Goal: Information Seeking & Learning: Check status

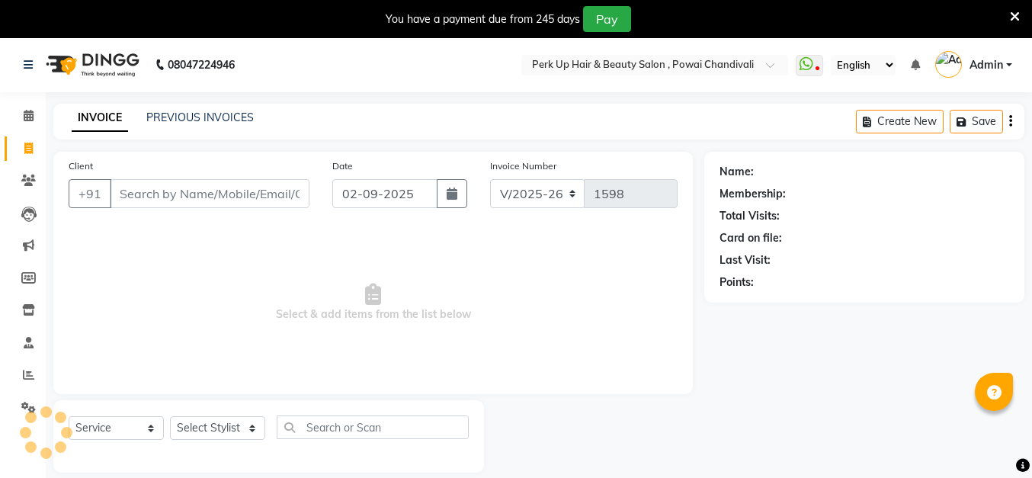
select select "5131"
select select "service"
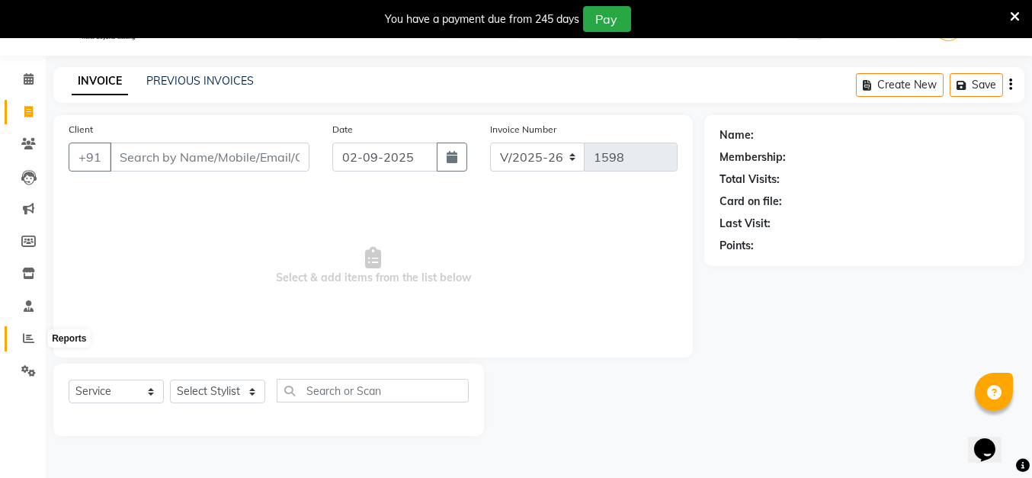
click at [23, 338] on icon at bounding box center [28, 337] width 11 height 11
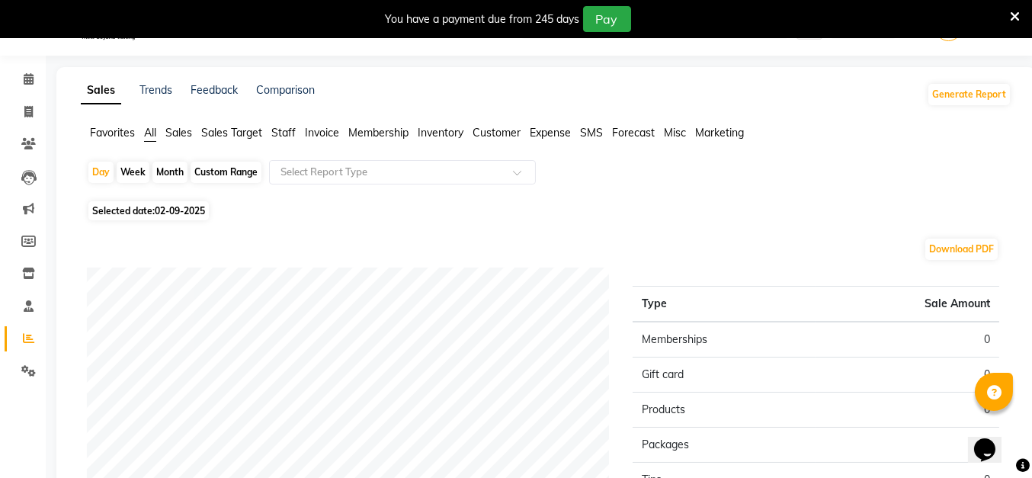
click at [279, 133] on span "Staff" at bounding box center [283, 133] width 24 height 14
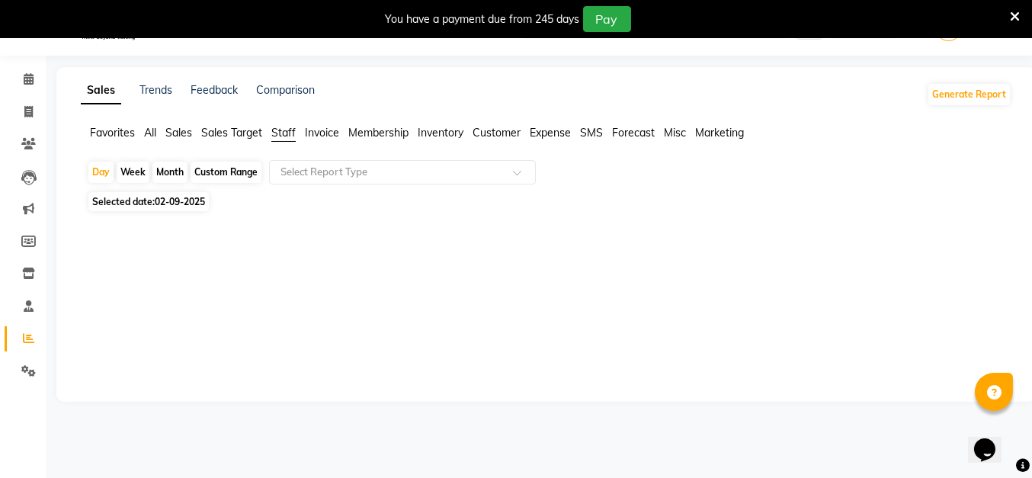
click at [216, 172] on div "Custom Range" at bounding box center [226, 172] width 71 height 21
select select "9"
select select "2025"
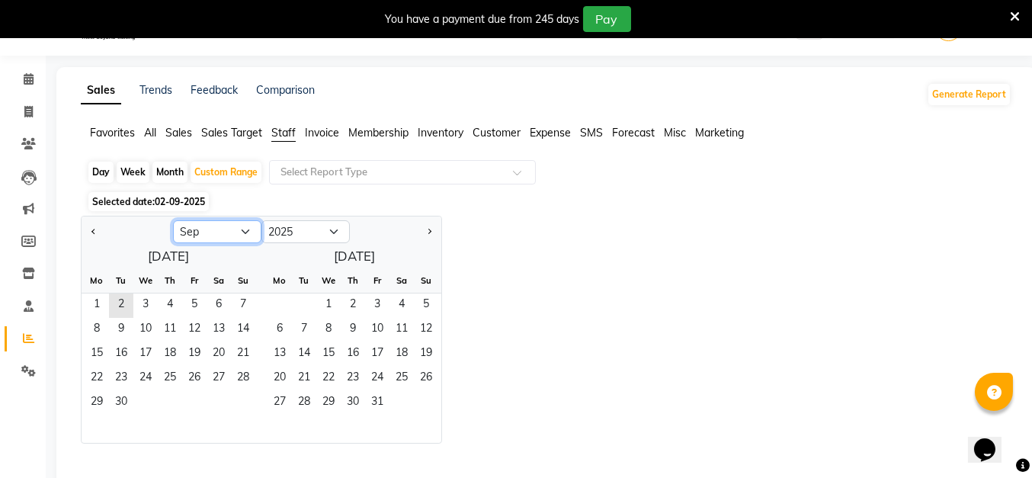
click at [251, 232] on select "Jan Feb Mar Apr May Jun [DATE] Aug Sep Oct Nov Dec" at bounding box center [217, 231] width 88 height 23
select select "8"
click at [173, 220] on select "Jan Feb Mar Apr May Jun [DATE] Aug Sep Oct Nov Dec" at bounding box center [217, 231] width 88 height 23
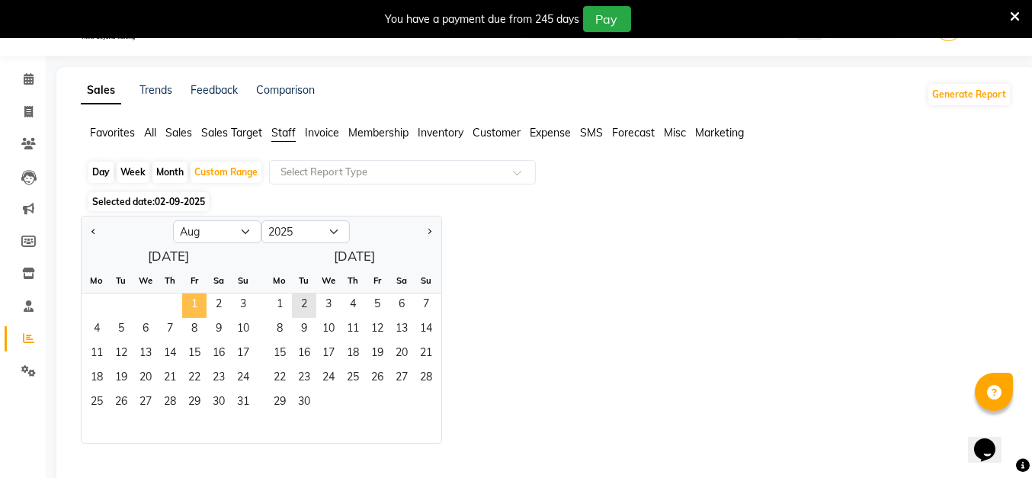
click at [189, 303] on span "1" at bounding box center [194, 305] width 24 height 24
click at [242, 402] on span "31" at bounding box center [243, 403] width 24 height 24
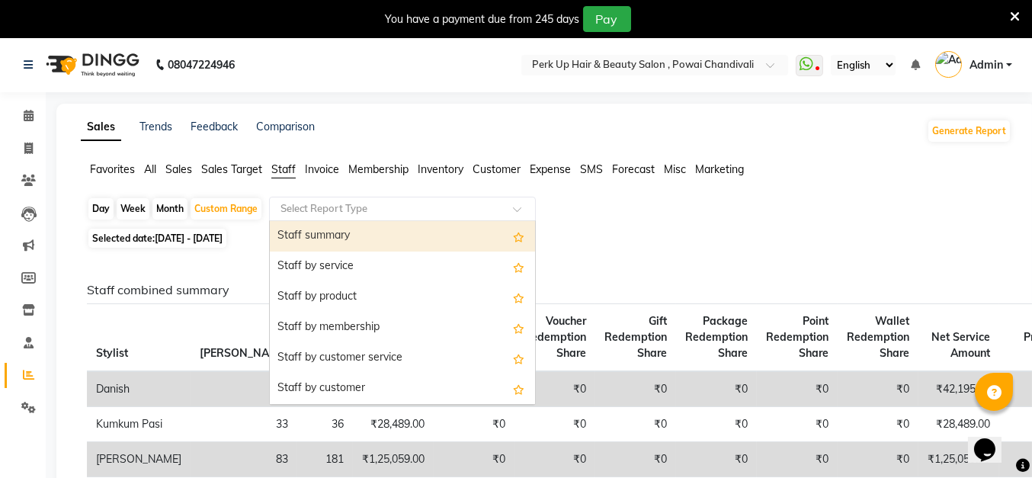
click at [348, 207] on input "text" at bounding box center [387, 208] width 220 height 15
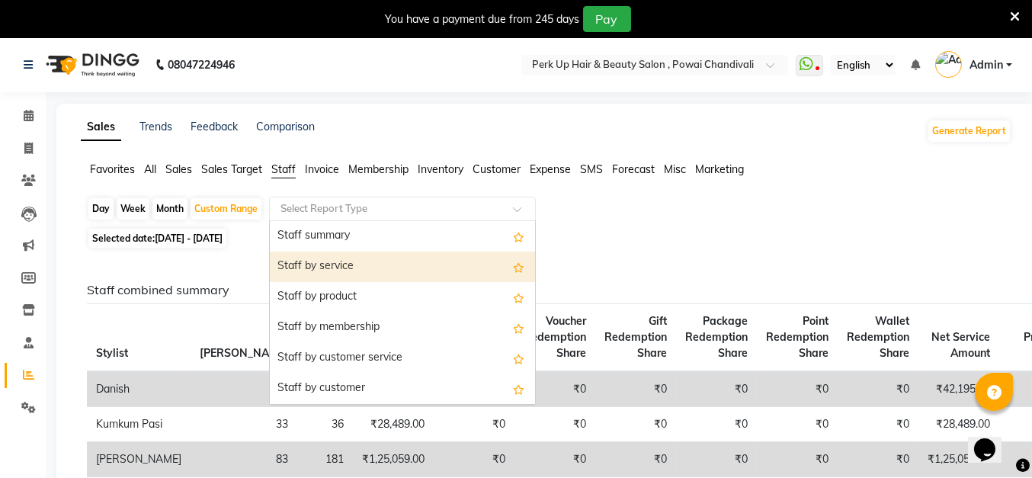
click at [342, 271] on div "Staff by service" at bounding box center [402, 267] width 265 height 30
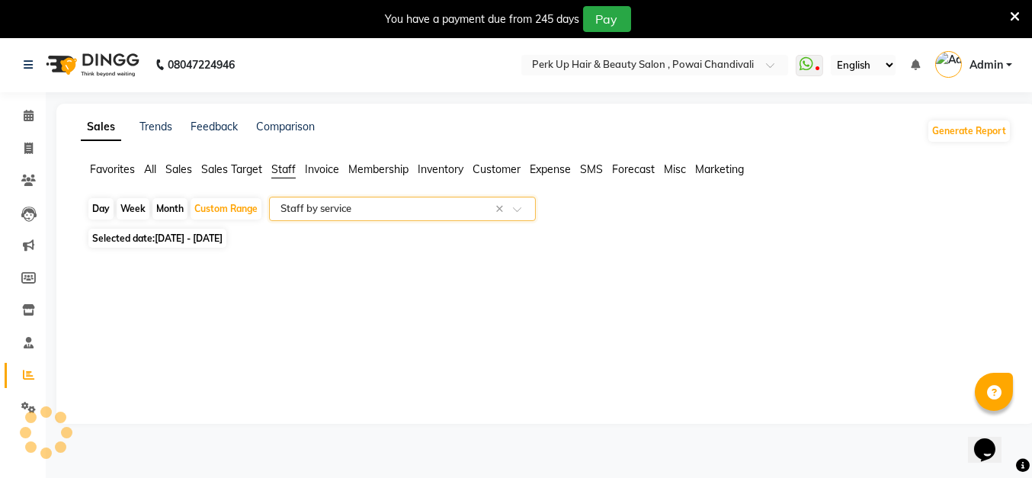
select select "full_report"
select select "csv"
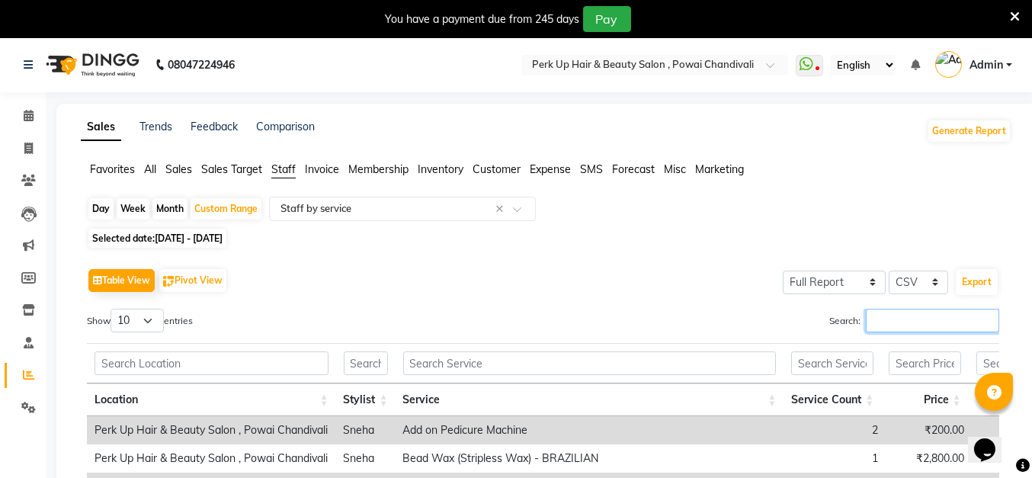
click at [903, 312] on input "Search:" at bounding box center [932, 321] width 133 height 24
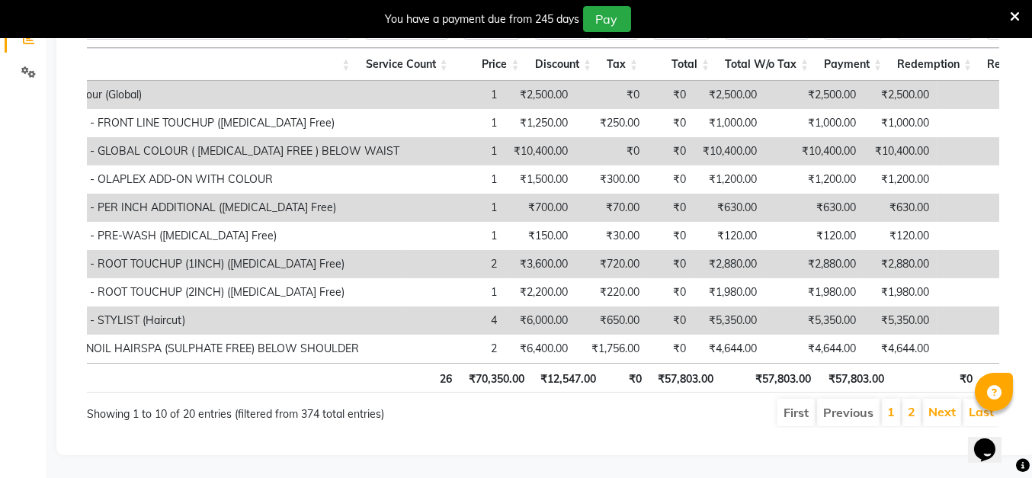
scroll to position [0, 168]
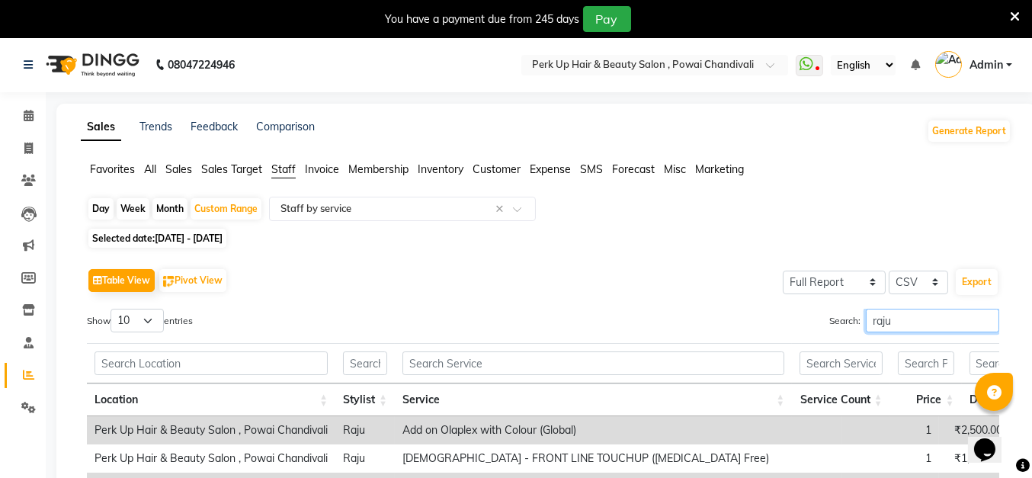
type input "raju"
click at [350, 210] on input "text" at bounding box center [387, 208] width 220 height 15
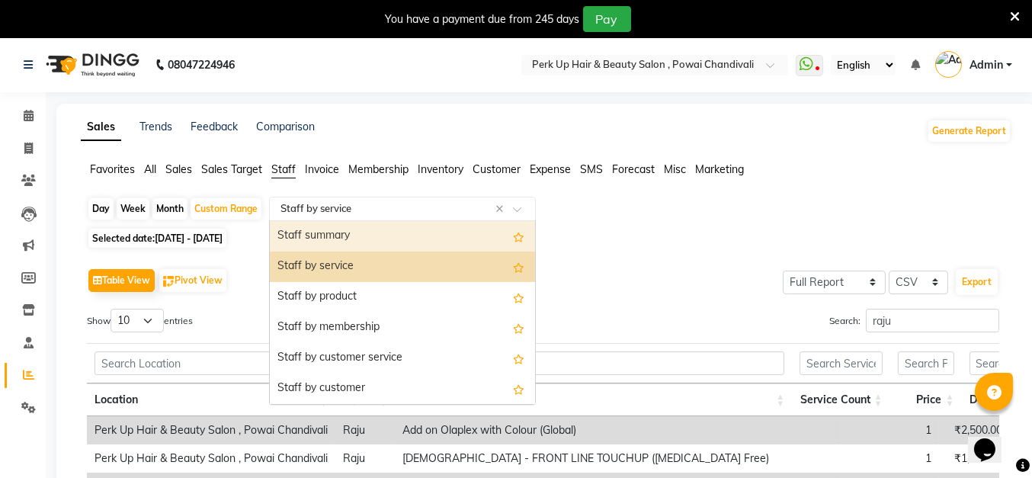
click at [354, 236] on div "Staff summary" at bounding box center [402, 236] width 265 height 30
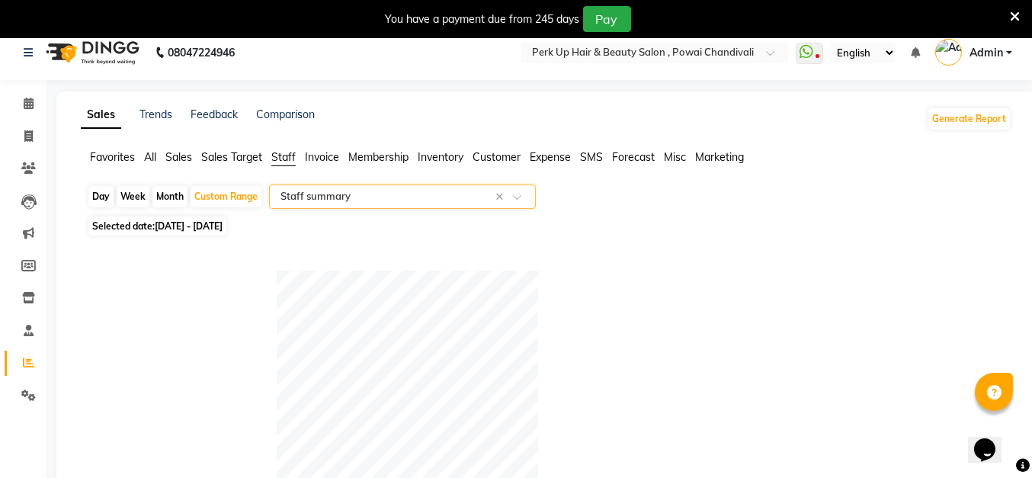
click at [421, 198] on input "text" at bounding box center [387, 196] width 220 height 15
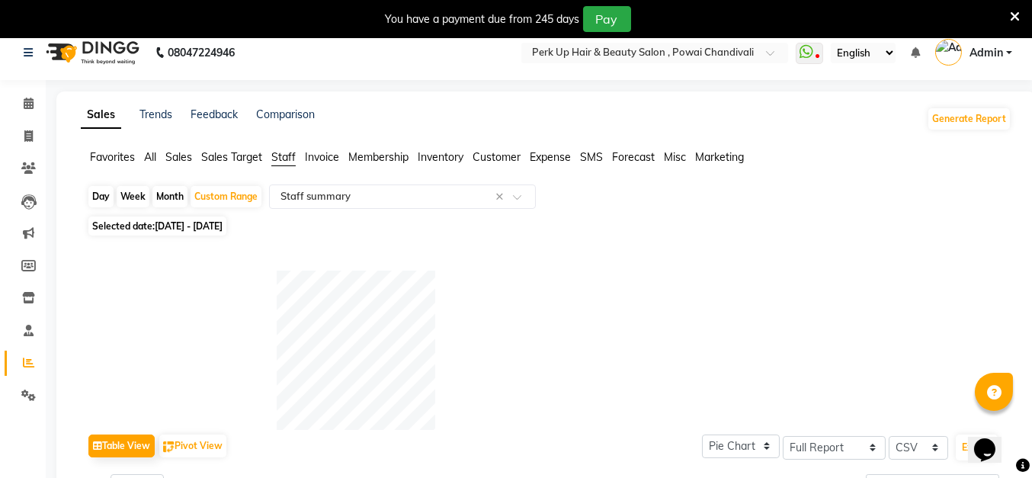
click at [644, 287] on div at bounding box center [544, 350] width 534 height 159
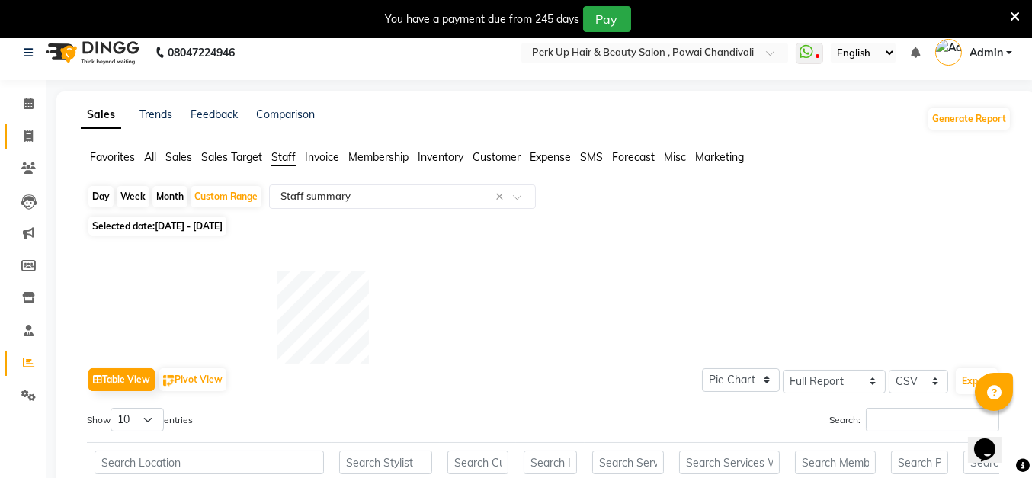
click at [26, 141] on icon at bounding box center [28, 135] width 8 height 11
select select "service"
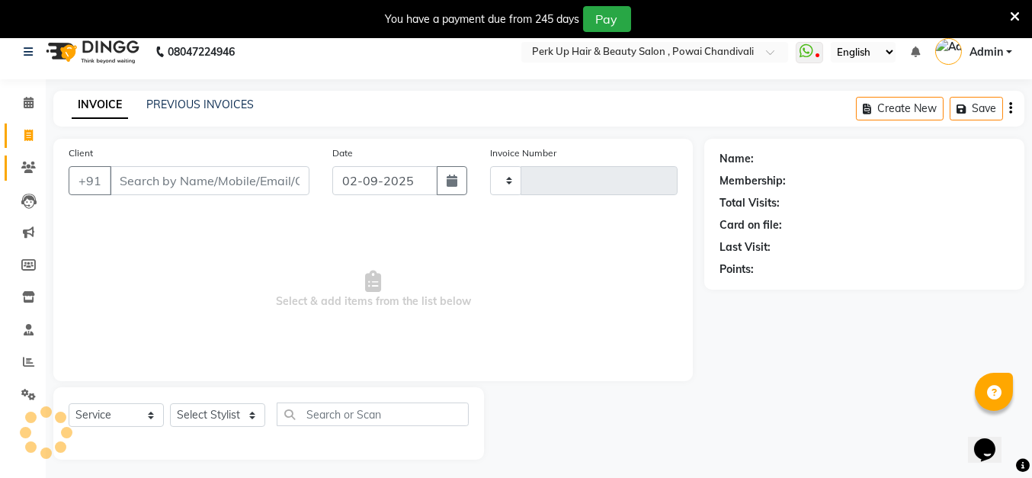
type input "1598"
select select "5131"
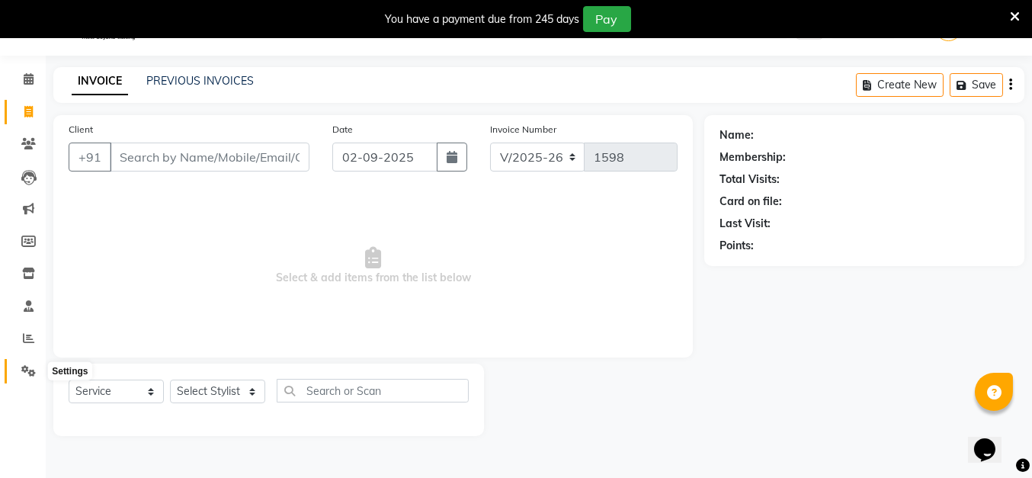
click at [18, 367] on span at bounding box center [28, 372] width 27 height 18
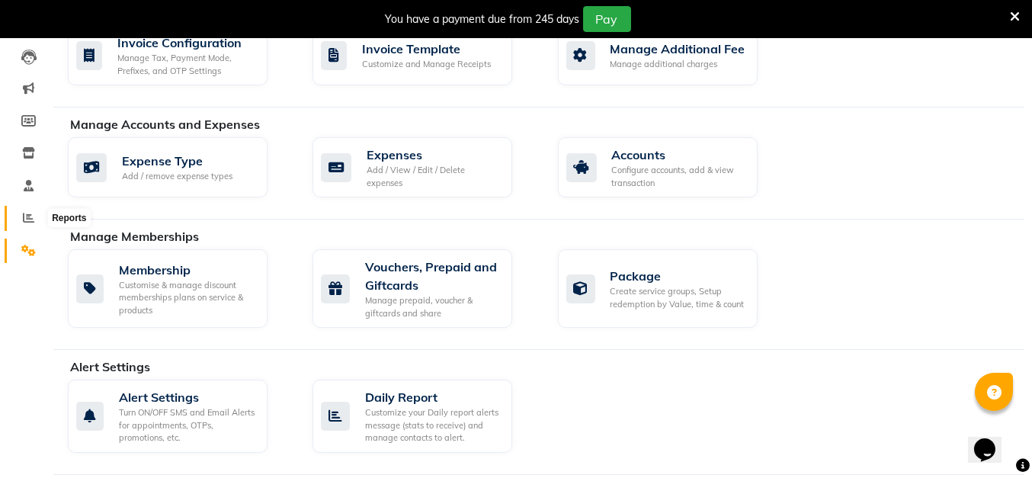
click at [24, 212] on icon at bounding box center [28, 217] width 11 height 11
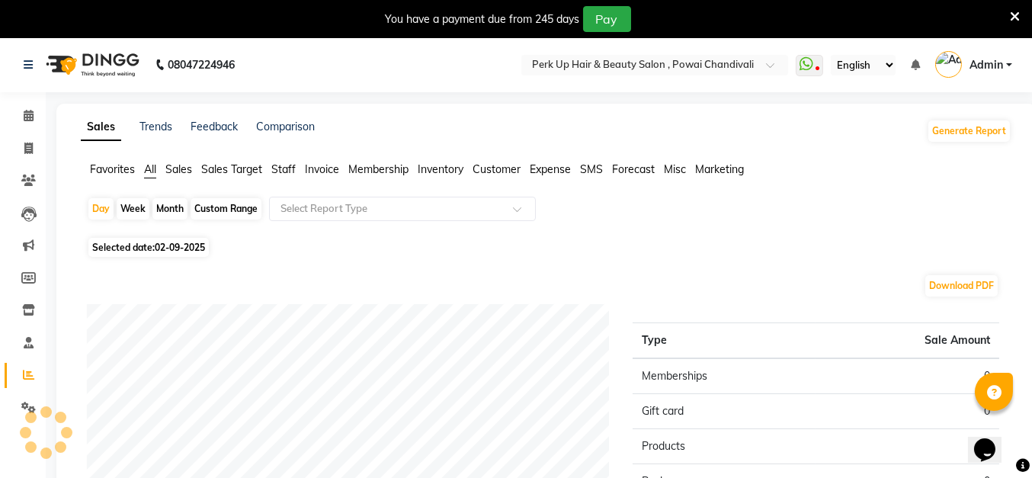
click at [187, 172] on span "Sales" at bounding box center [178, 169] width 27 height 14
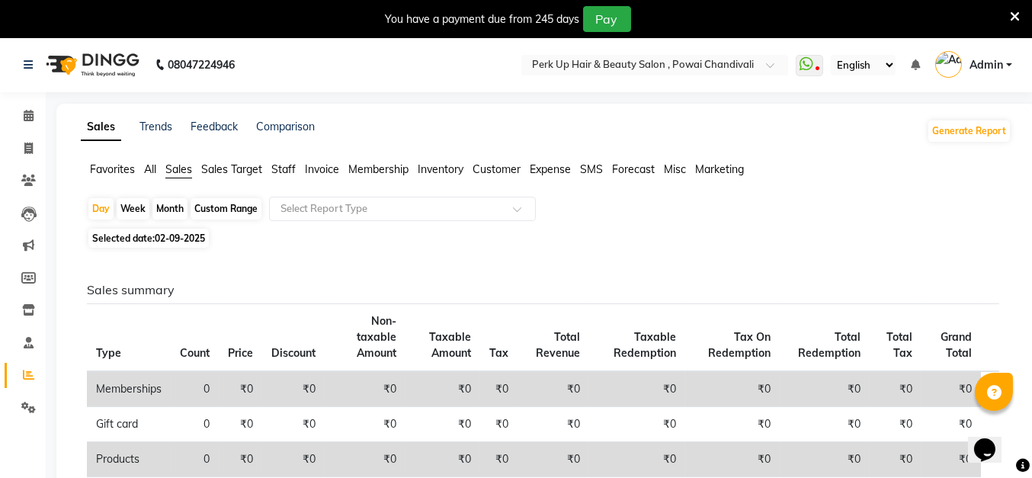
click at [219, 211] on div "Custom Range" at bounding box center [226, 208] width 71 height 21
select select "9"
select select "2025"
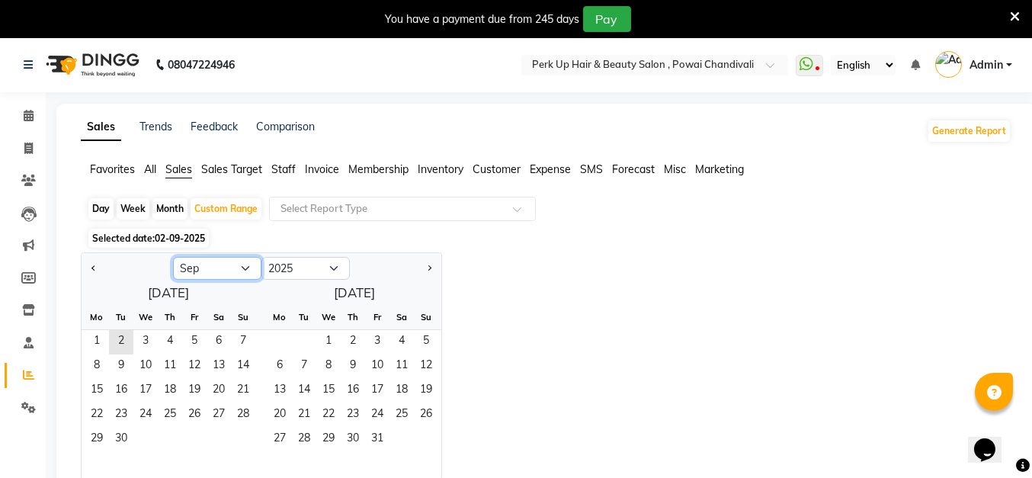
click at [222, 278] on select "Jan Feb Mar Apr May Jun [DATE] Aug Sep Oct Nov Dec" at bounding box center [217, 268] width 88 height 23
select select "8"
click at [173, 257] on select "Jan Feb Mar Apr May Jun [DATE] Aug Sep Oct Nov Dec" at bounding box center [217, 268] width 88 height 23
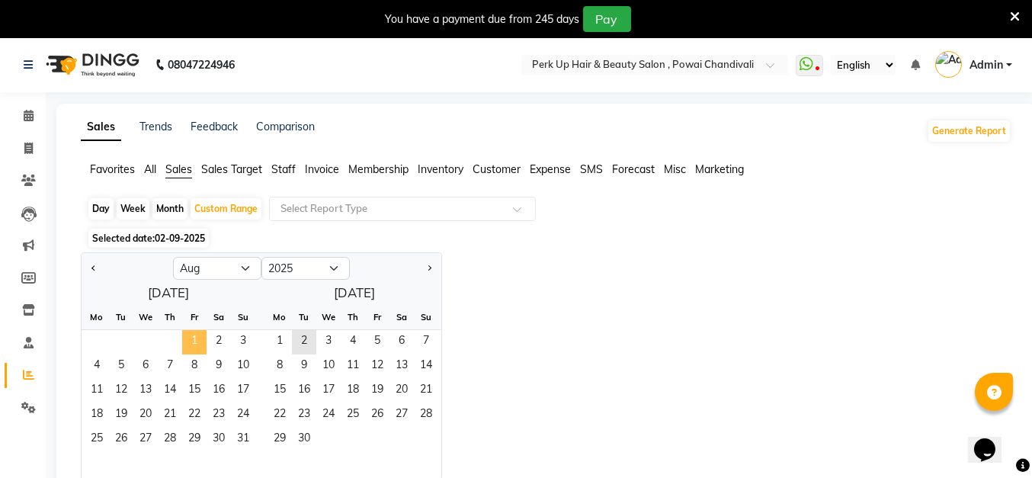
click at [200, 336] on span "1" at bounding box center [194, 342] width 24 height 24
click at [242, 444] on span "31" at bounding box center [243, 440] width 24 height 24
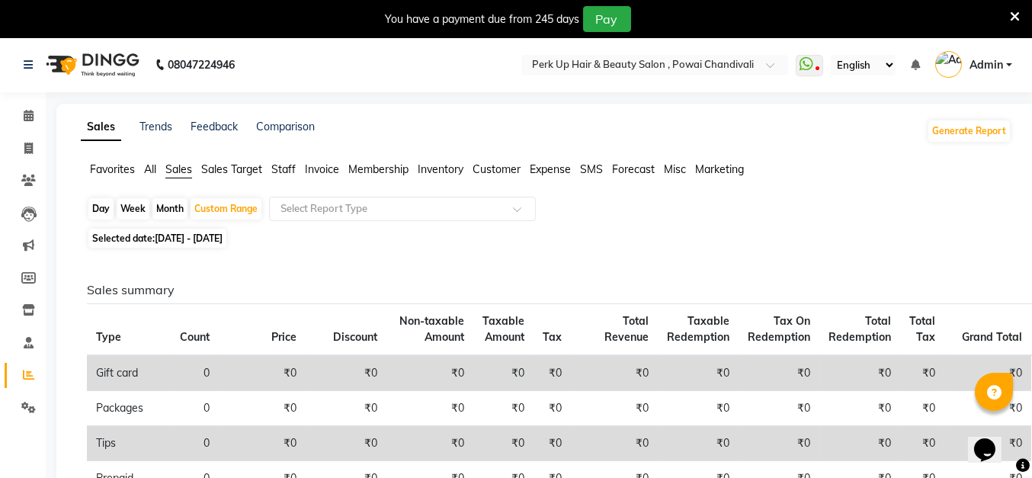
click at [283, 167] on span "Staff" at bounding box center [283, 169] width 24 height 14
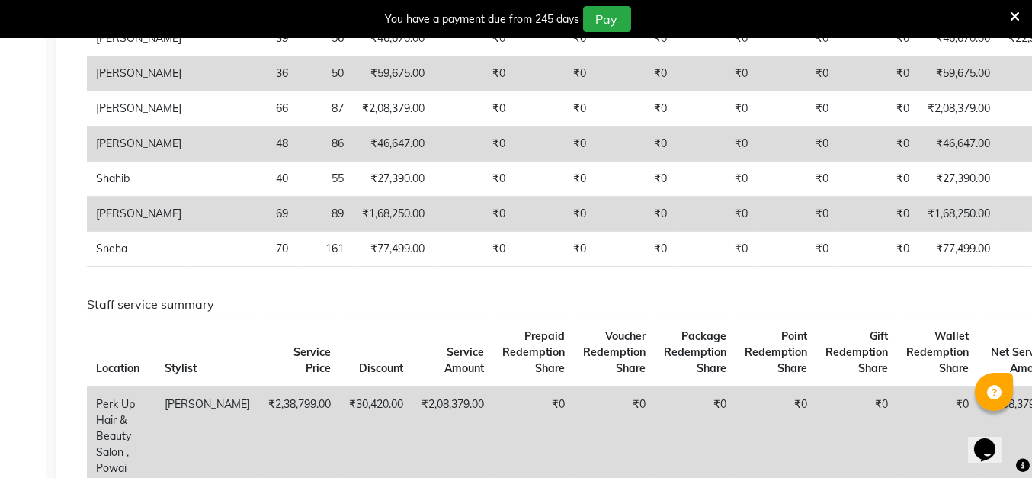
scroll to position [609, 0]
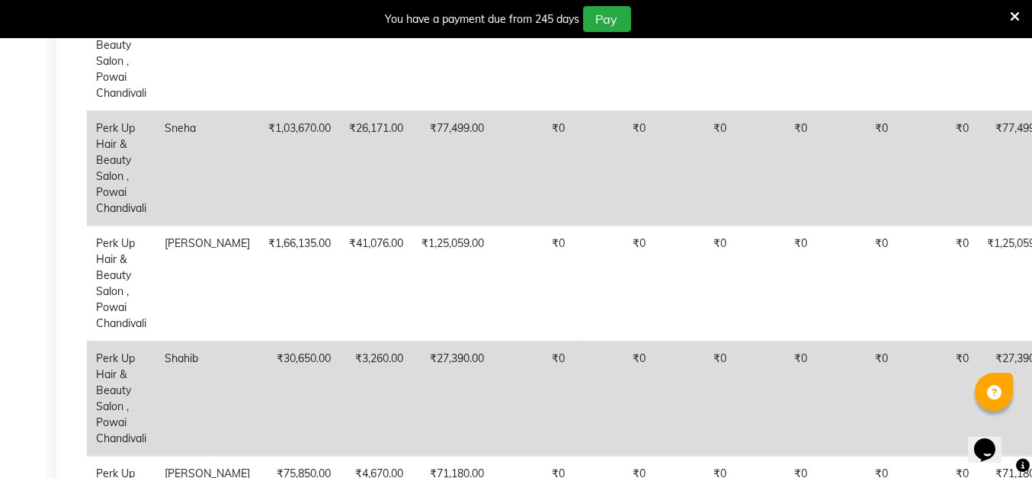
scroll to position [1274, 0]
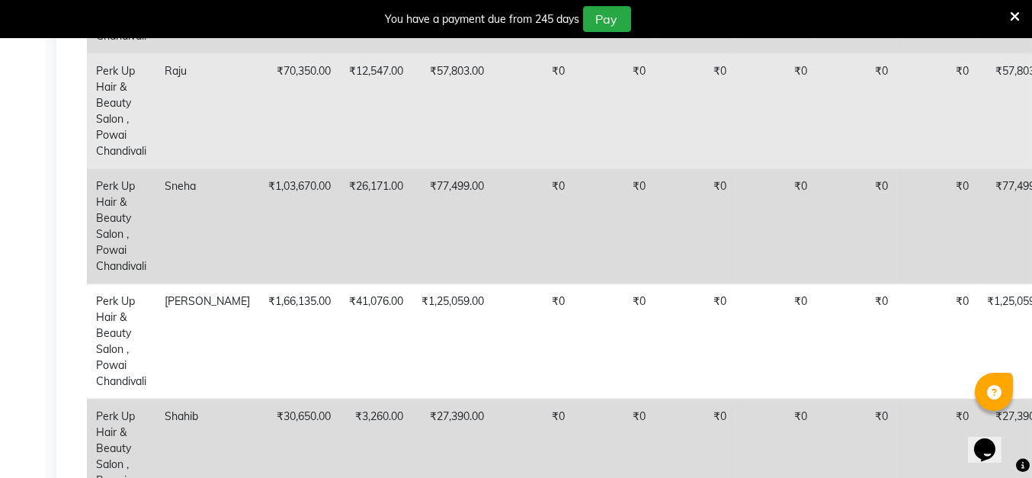
click at [493, 168] on td "₹0" at bounding box center [533, 110] width 81 height 115
click at [1004, 168] on td "₹57,803.00" at bounding box center [1018, 110] width 81 height 115
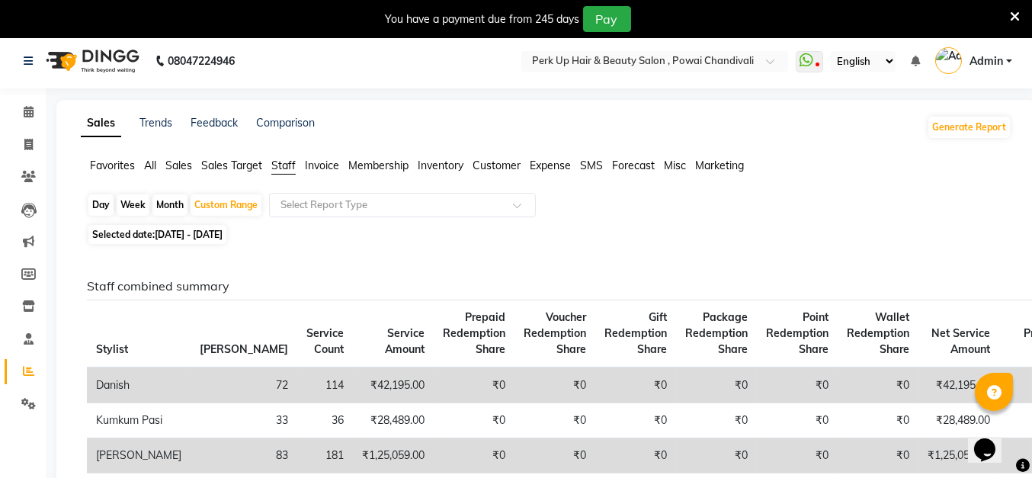
scroll to position [0, 0]
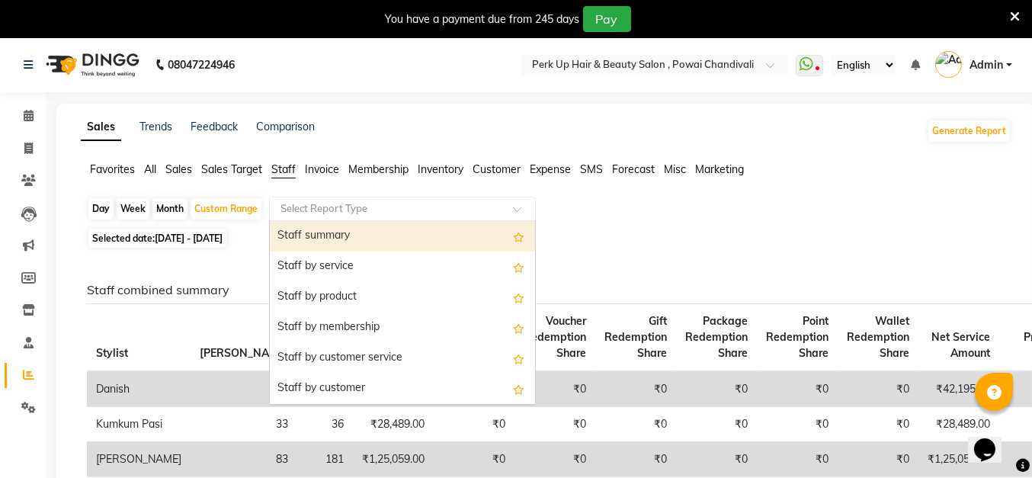
click at [316, 204] on input "text" at bounding box center [387, 208] width 220 height 15
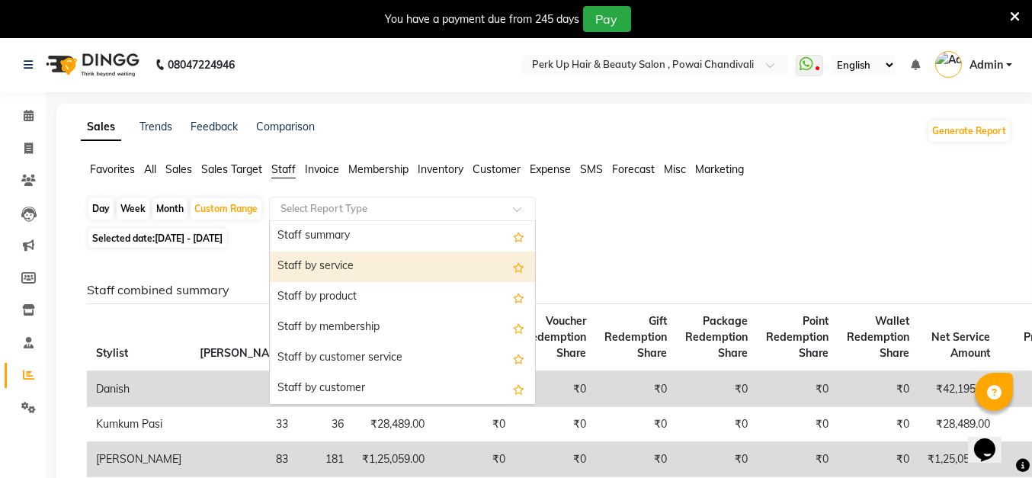
click at [337, 262] on div "Staff by service" at bounding box center [402, 267] width 265 height 30
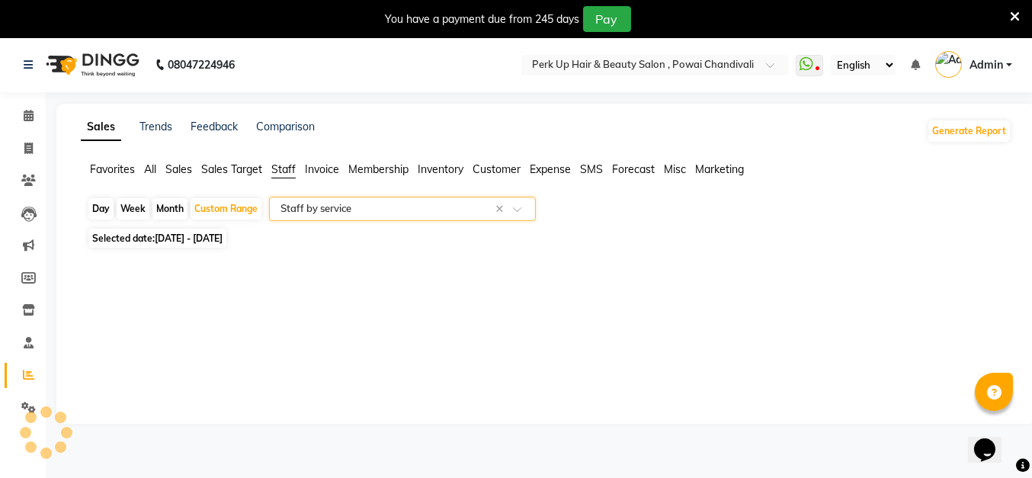
select select "full_report"
select select "csv"
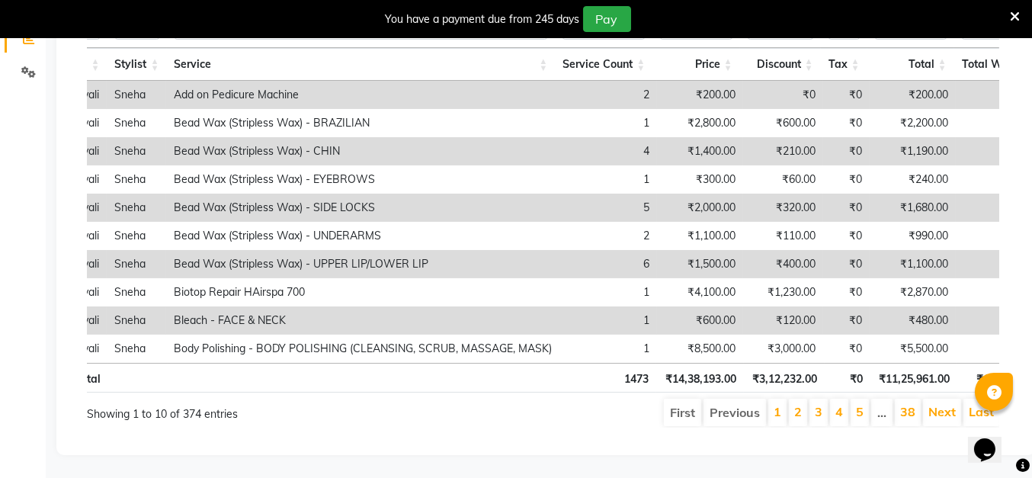
scroll to position [0, 339]
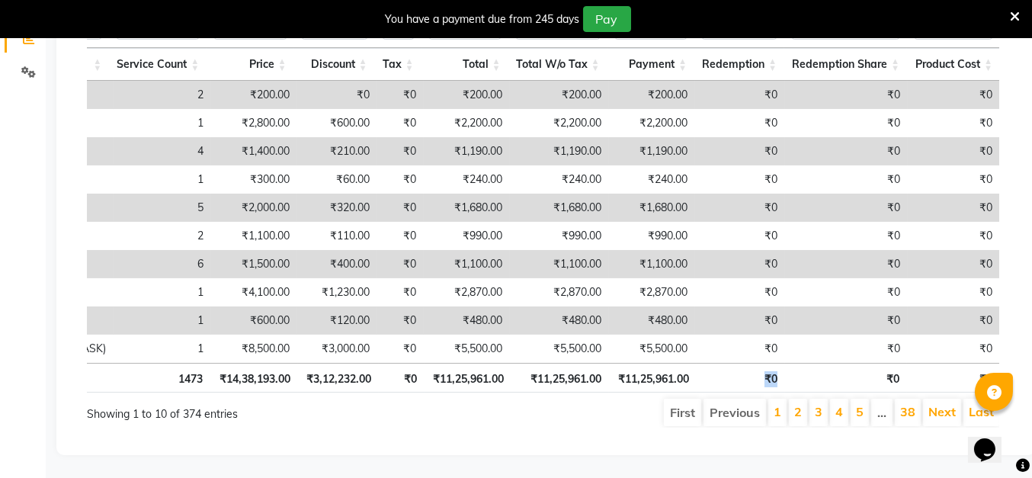
drag, startPoint x: 850, startPoint y: 355, endPoint x: 729, endPoint y: 378, distance: 123.3
click at [729, 378] on tr "Total 1473 ₹14,38,193.00 ₹3,12,232.00 ₹0 ₹11,25,961.00 ₹11,25,961.00 ₹11,25,961…" at bounding box center [206, 378] width 1588 height 30
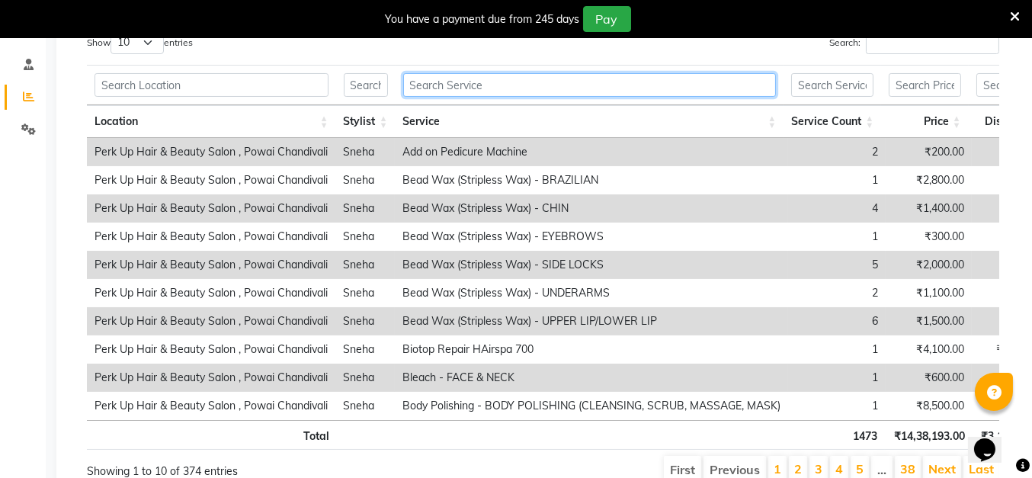
click at [507, 85] on input "text" at bounding box center [589, 85] width 373 height 24
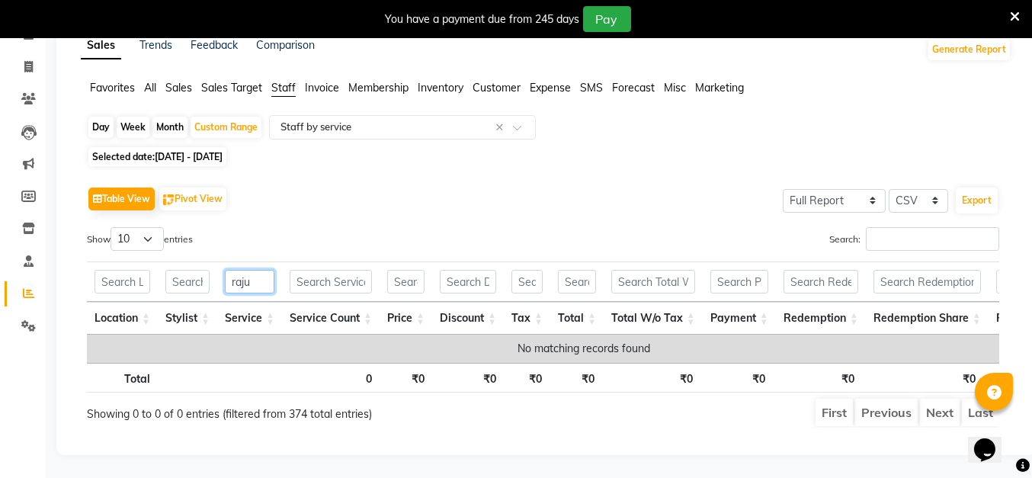
type input "raju"
click at [316, 171] on div "Table View Pivot View Select Full Report Filtered Report Select CSV PDF Export …" at bounding box center [543, 305] width 937 height 269
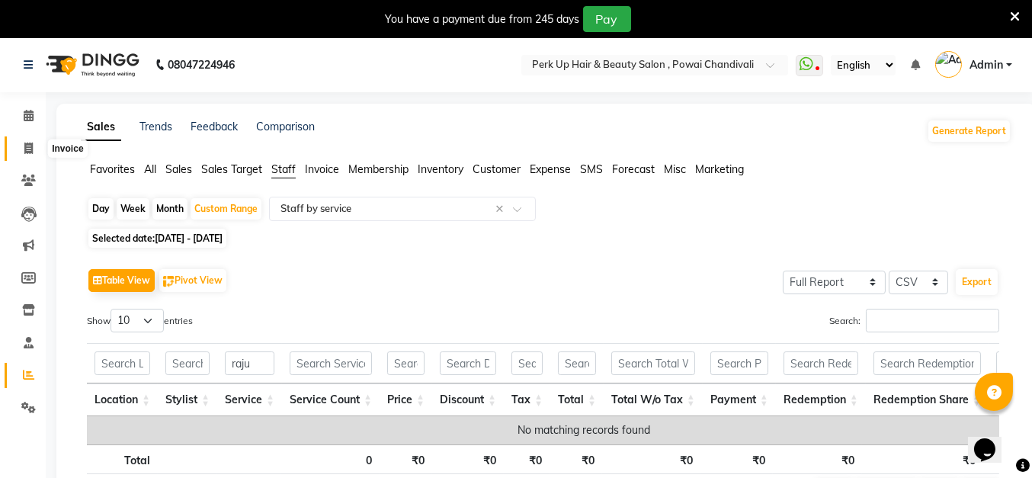
click at [27, 151] on icon at bounding box center [28, 148] width 8 height 11
select select "5131"
select select "service"
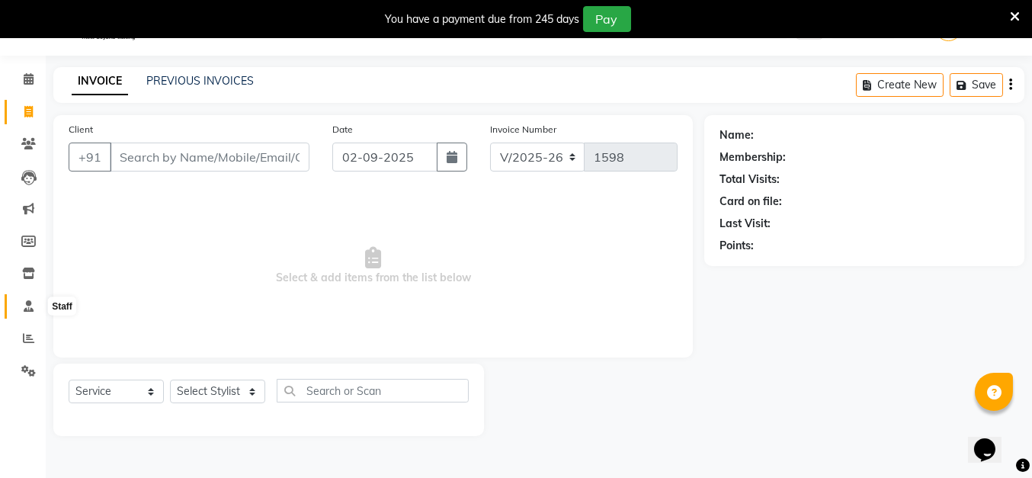
drag, startPoint x: 33, startPoint y: 306, endPoint x: 52, endPoint y: 310, distance: 19.6
click at [34, 306] on span at bounding box center [28, 307] width 27 height 18
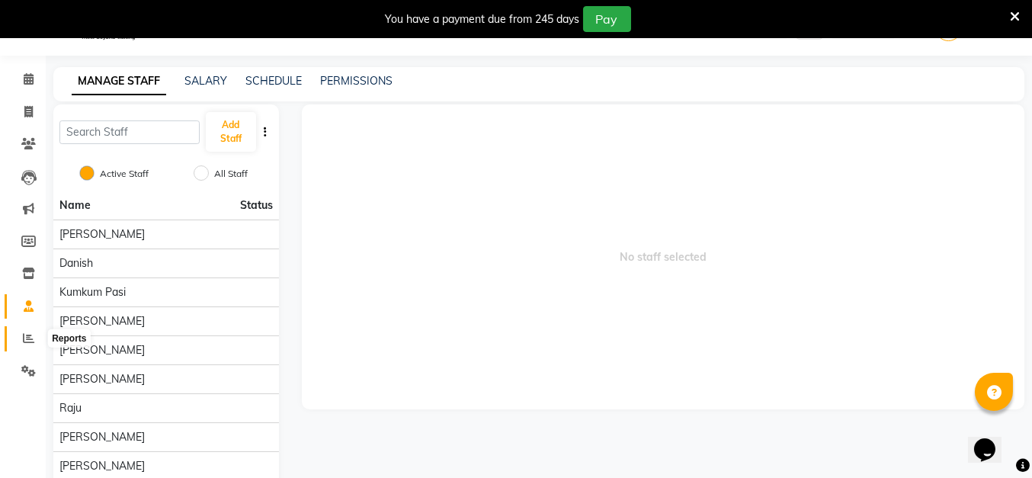
click at [24, 337] on icon at bounding box center [28, 337] width 11 height 11
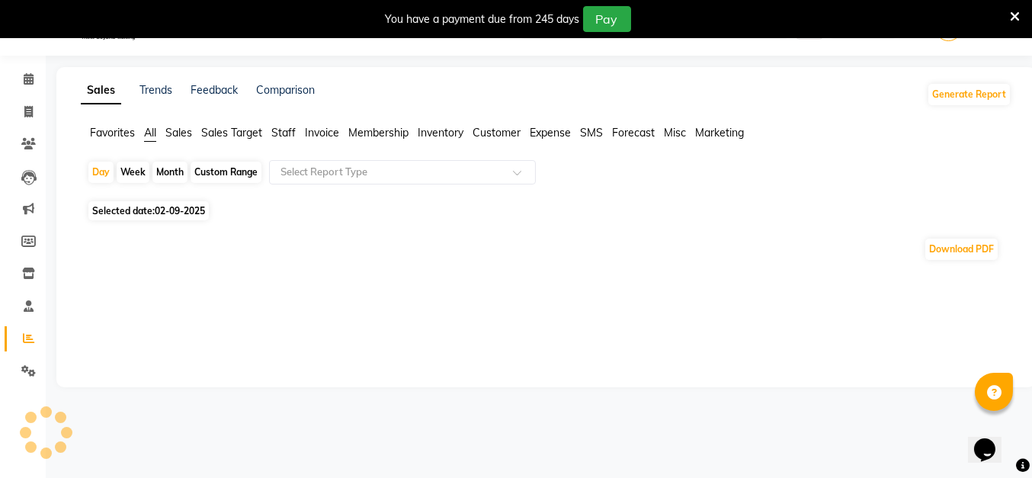
click at [284, 127] on span "Staff" at bounding box center [283, 133] width 24 height 14
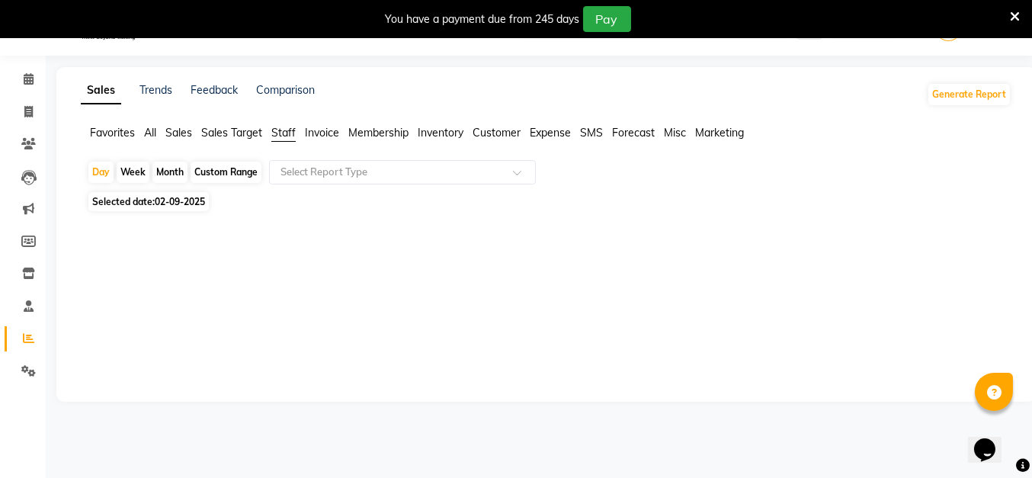
click at [230, 173] on div "Custom Range" at bounding box center [226, 172] width 71 height 21
select select "9"
select select "2025"
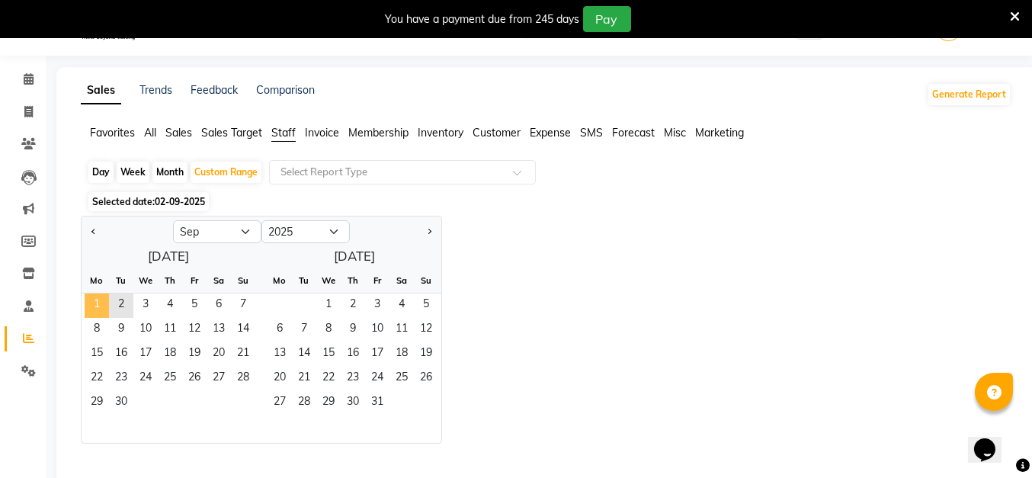
click at [92, 306] on span "1" at bounding box center [97, 305] width 24 height 24
click at [232, 234] on select "Jan Feb Mar Apr May Jun [DATE] Aug Sep Oct Nov Dec" at bounding box center [217, 231] width 88 height 23
select select "8"
click at [173, 220] on select "Jan Feb Mar Apr May Jun [DATE] Aug Sep Oct Nov Dec" at bounding box center [217, 231] width 88 height 23
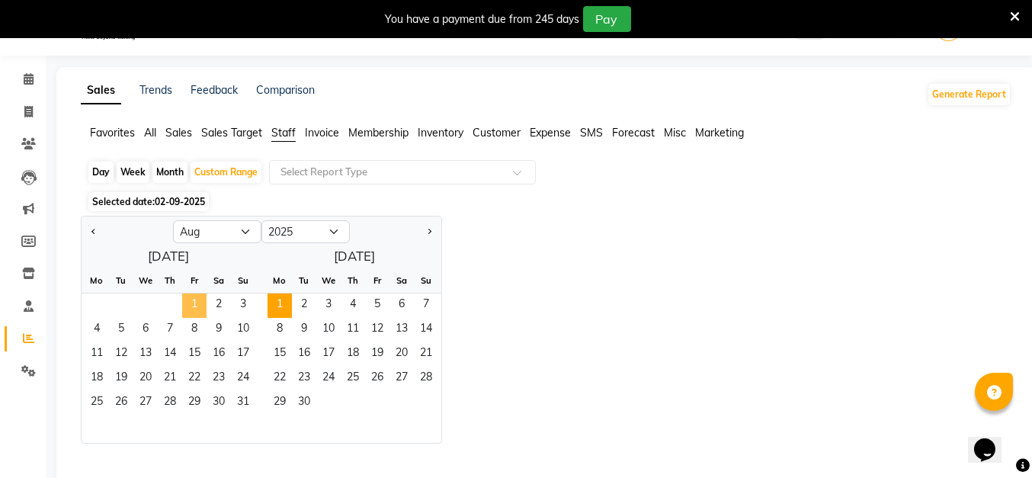
click at [197, 303] on span "1" at bounding box center [194, 305] width 24 height 24
click at [248, 399] on span "31" at bounding box center [243, 403] width 24 height 24
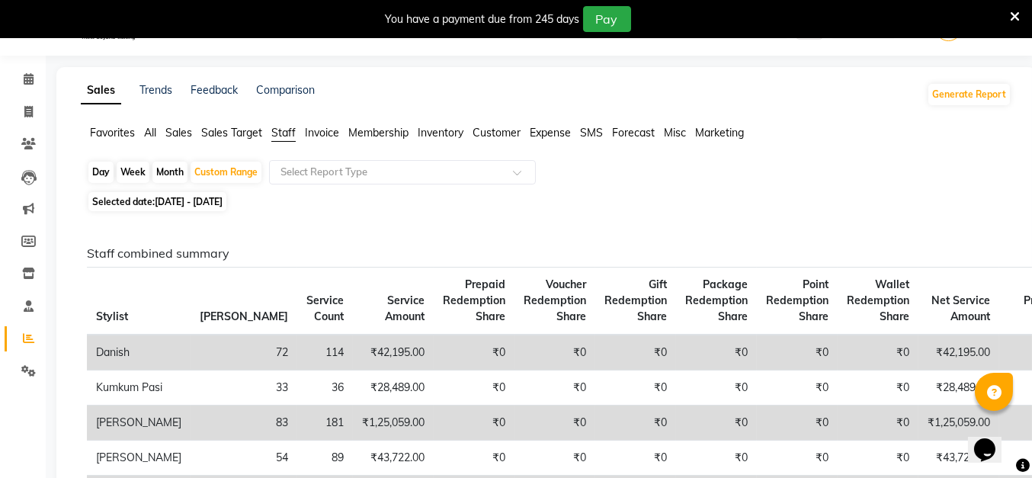
click at [217, 204] on span "01-08-2025 - 31-08-2025" at bounding box center [189, 201] width 68 height 11
select select "8"
select select "2025"
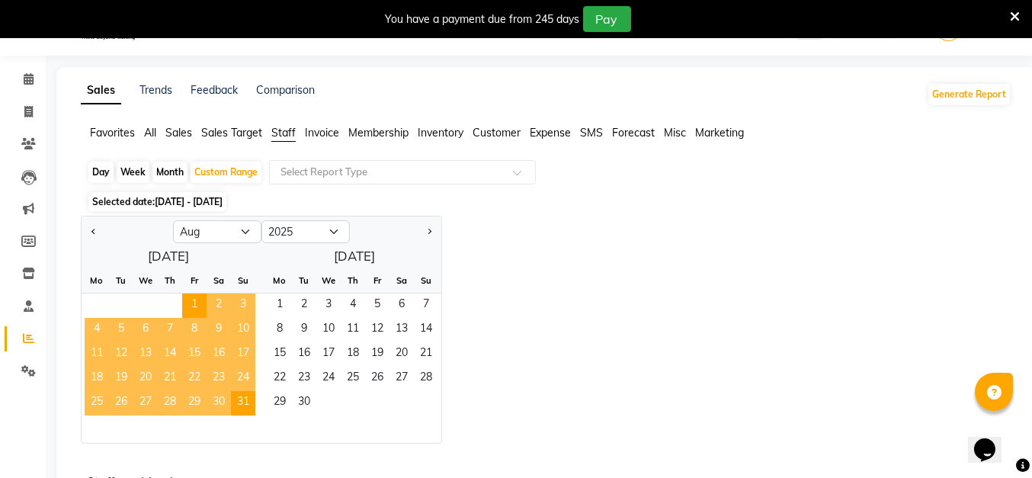
click at [241, 375] on span "24" at bounding box center [243, 379] width 24 height 24
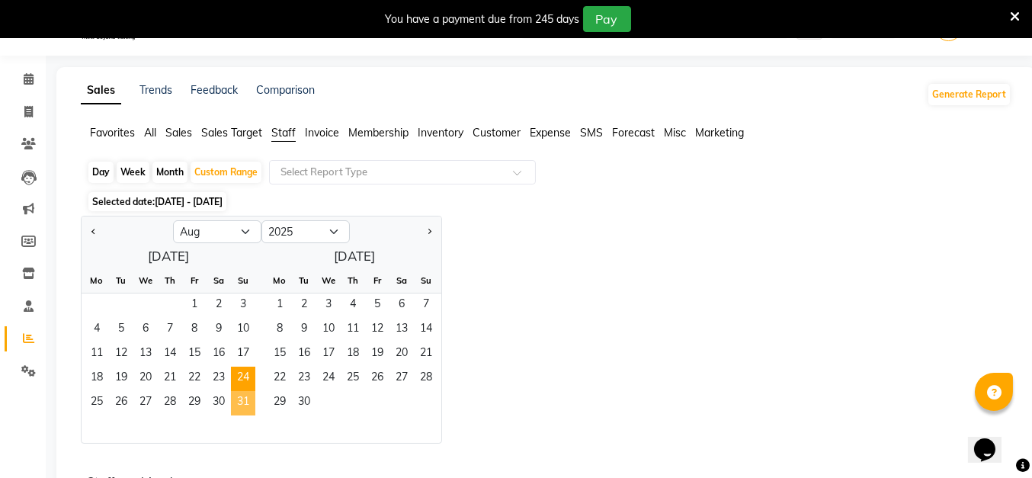
click at [243, 400] on span "31" at bounding box center [243, 403] width 24 height 24
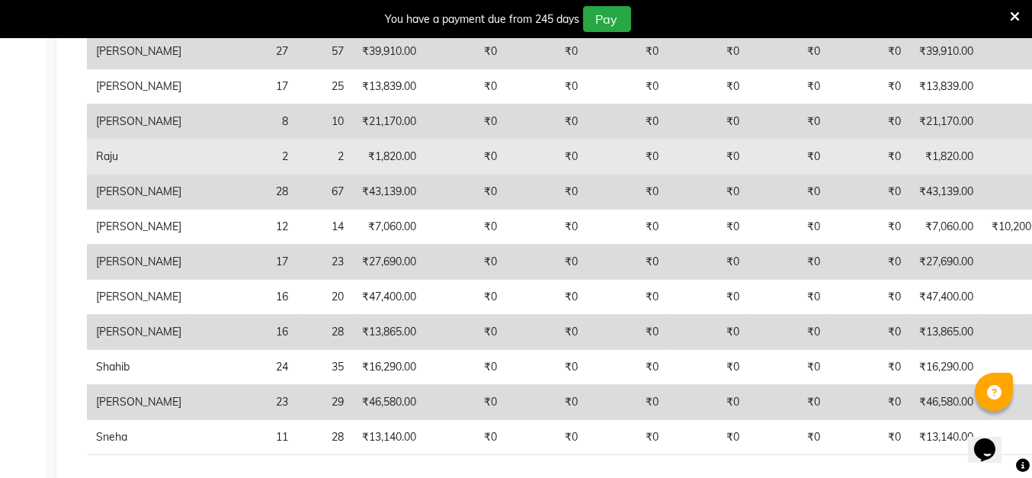
click at [910, 175] on td "₹1,820.00" at bounding box center [946, 156] width 72 height 35
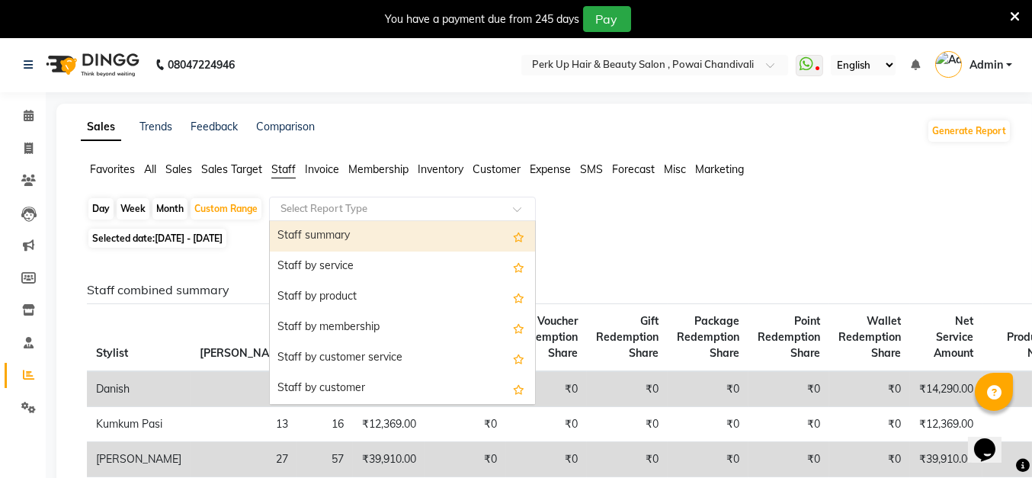
click at [351, 212] on input "text" at bounding box center [387, 208] width 220 height 15
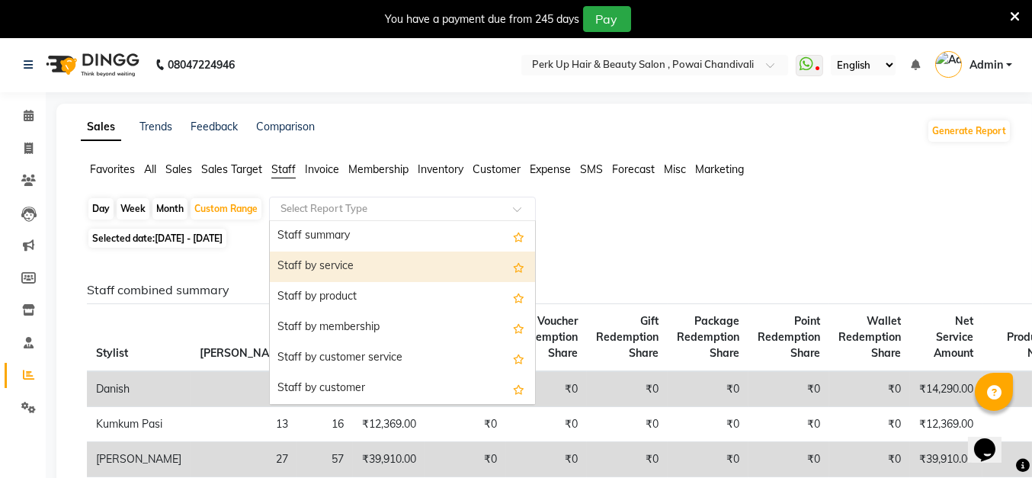
click at [351, 273] on div "Staff by service" at bounding box center [402, 267] width 265 height 30
select select "full_report"
select select "csv"
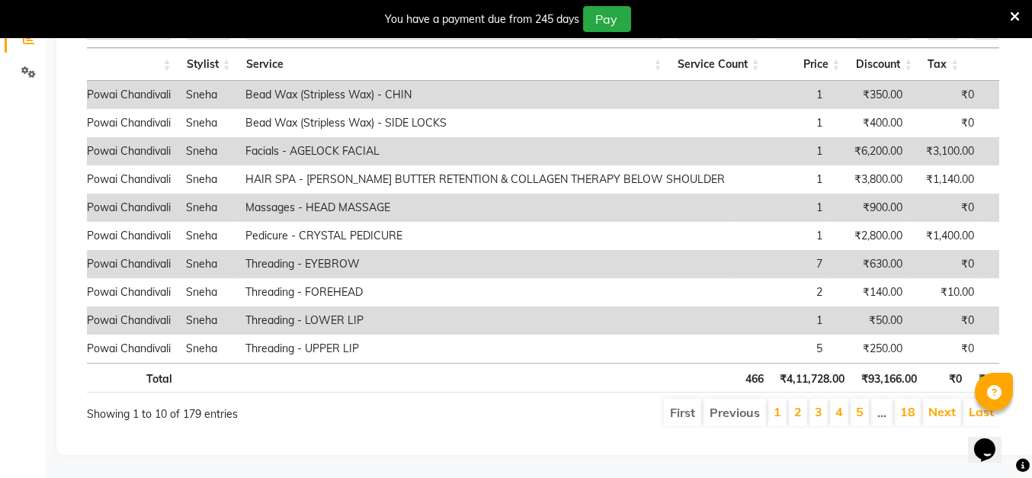
scroll to position [0, 236]
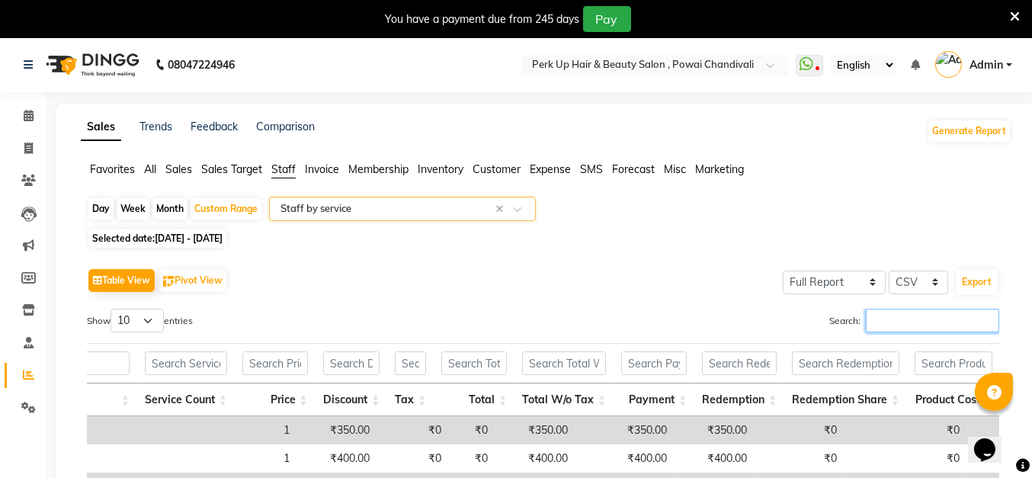
drag, startPoint x: 896, startPoint y: 323, endPoint x: 906, endPoint y: 321, distance: 10.9
click at [899, 323] on input "Search:" at bounding box center [932, 321] width 133 height 24
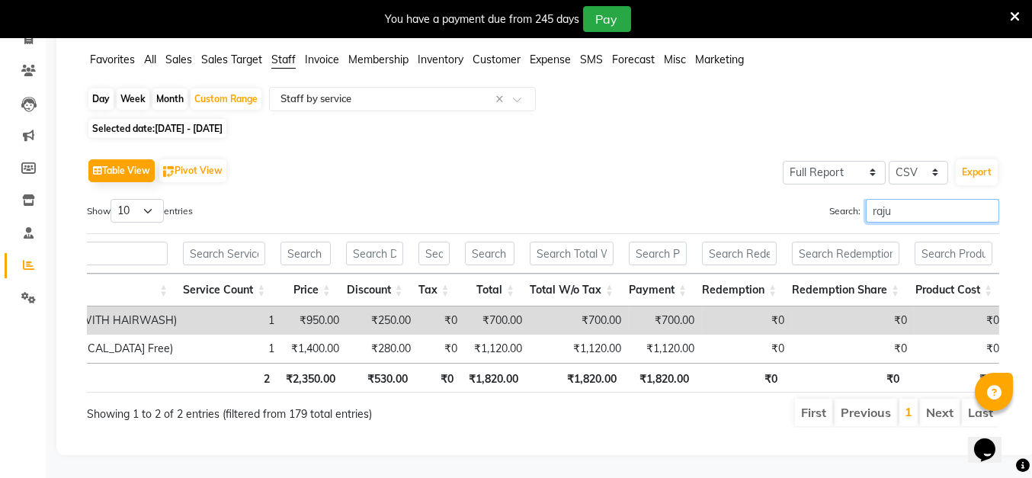
type input "raju"
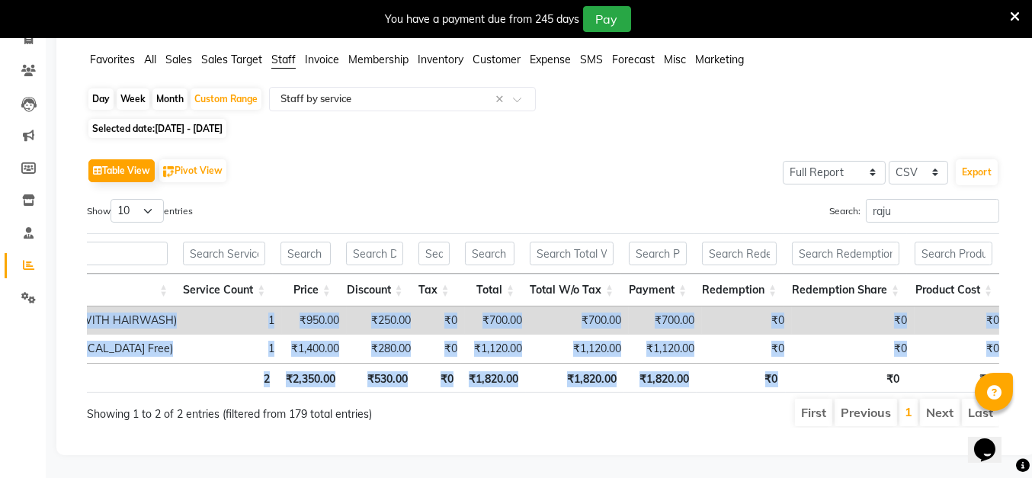
drag, startPoint x: 804, startPoint y: 351, endPoint x: 187, endPoint y: 347, distance: 616.6
click at [187, 347] on div "Location Stylist Service Service Count Price Discount Tax Total Total W/o Tax P…" at bounding box center [543, 313] width 912 height 168
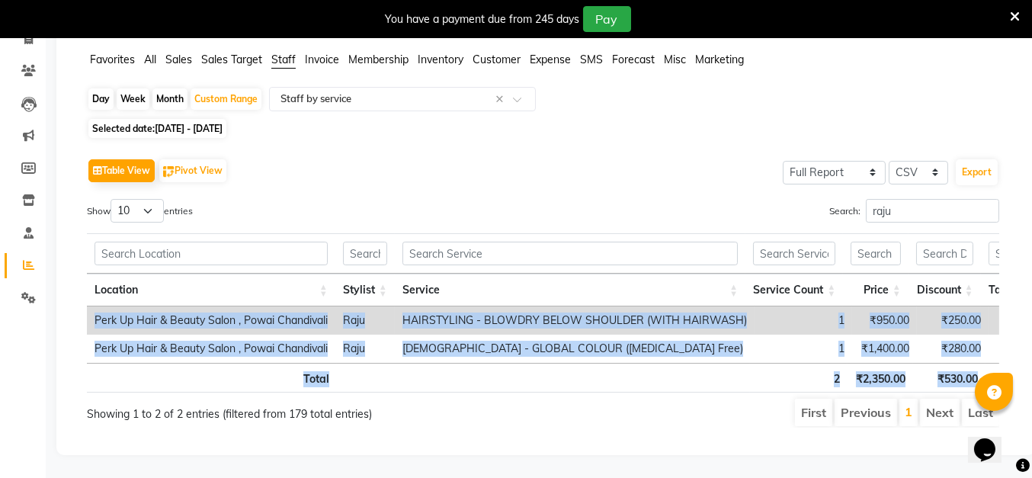
click at [216, 363] on th "Total" at bounding box center [212, 378] width 250 height 30
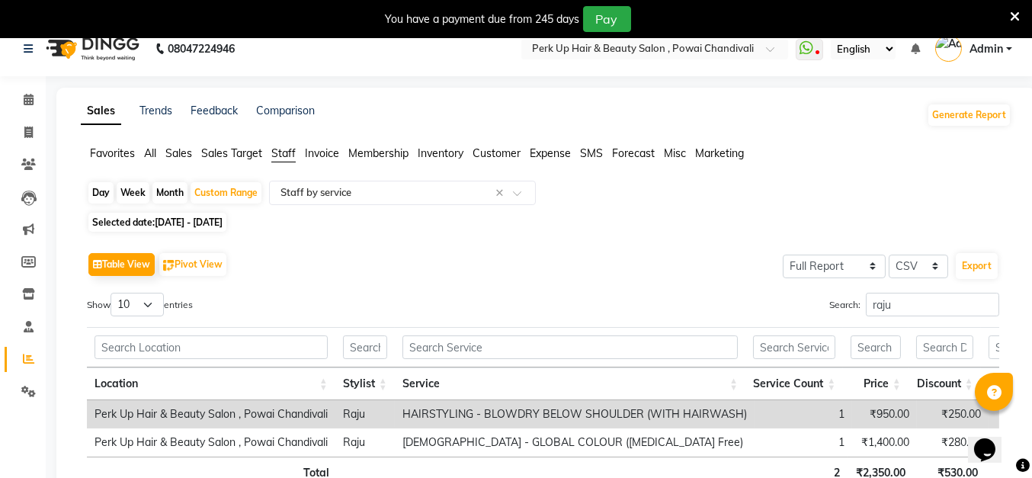
scroll to position [0, 0]
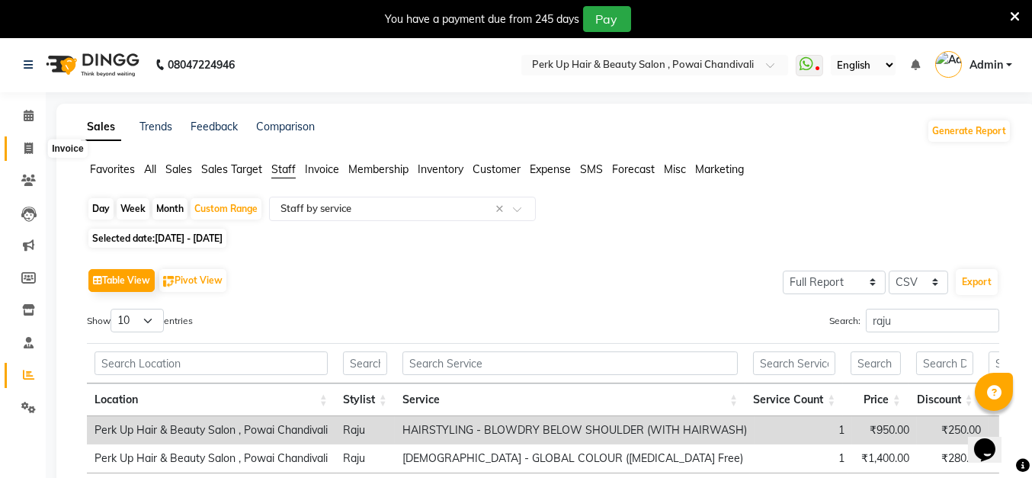
click at [25, 140] on span at bounding box center [28, 149] width 27 height 18
select select "5131"
select select "service"
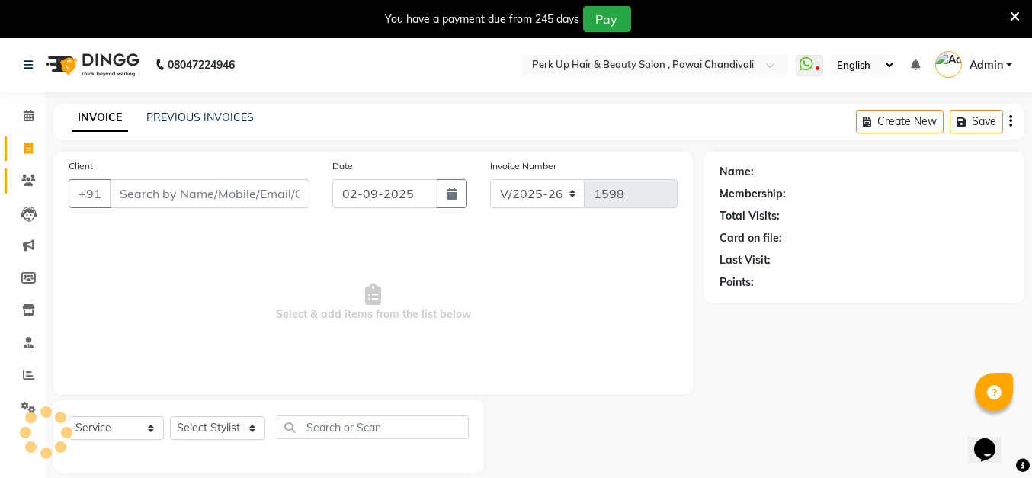
scroll to position [37, 0]
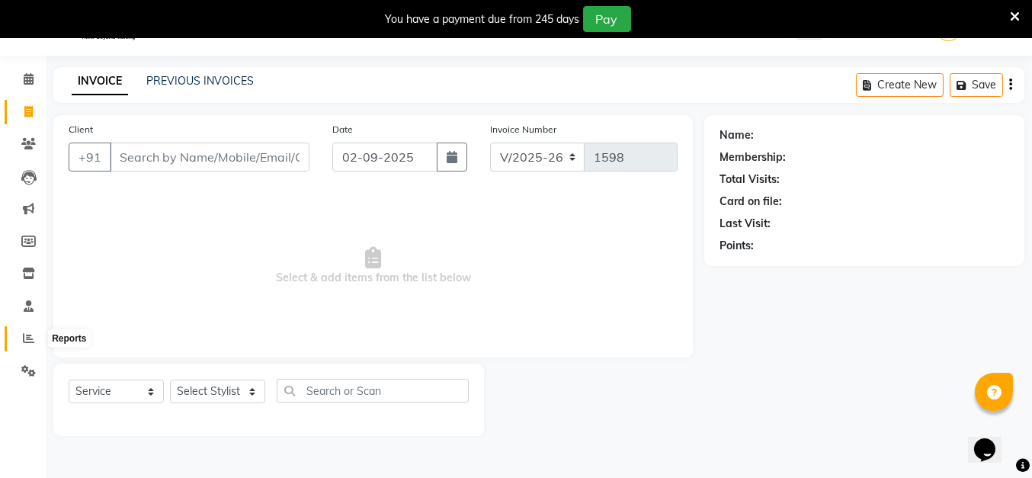
click at [23, 332] on icon at bounding box center [28, 337] width 11 height 11
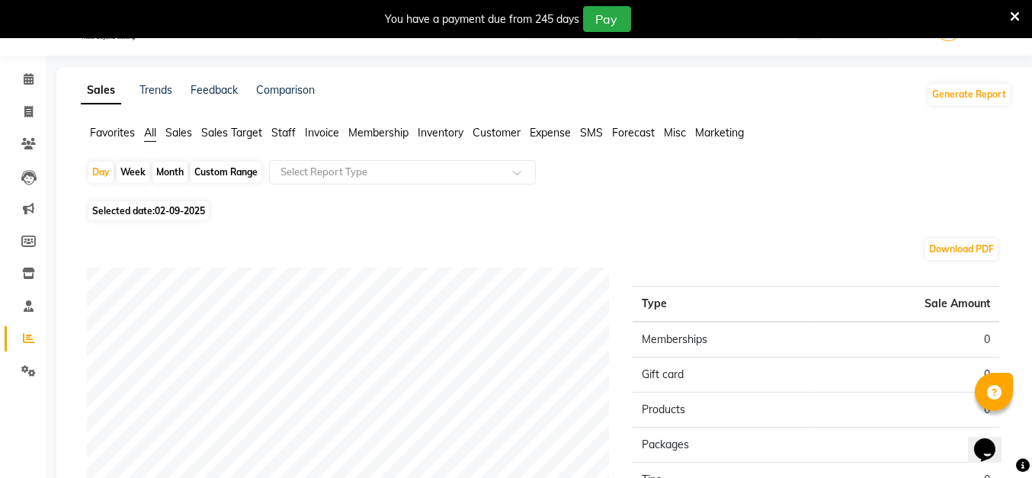
click at [183, 128] on span "Sales" at bounding box center [178, 133] width 27 height 14
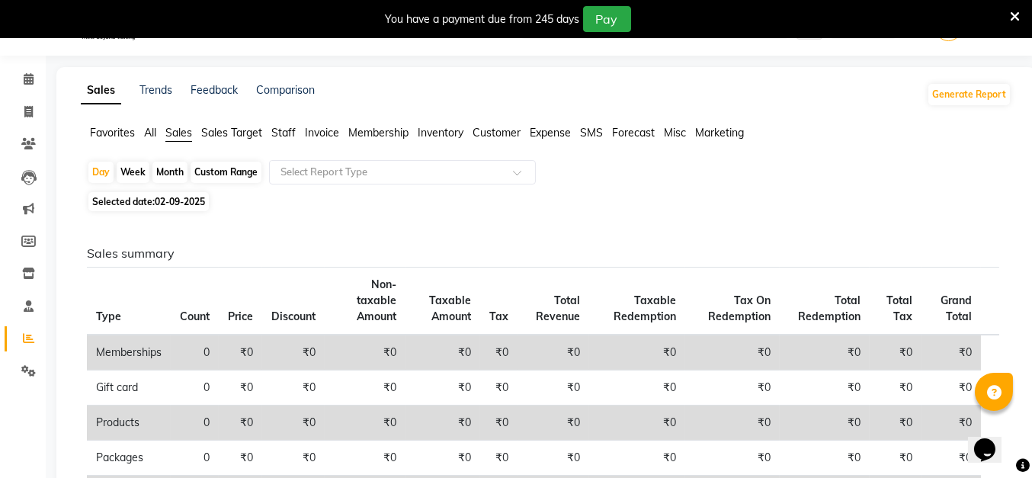
click at [213, 173] on div "Custom Range" at bounding box center [226, 172] width 71 height 21
select select "9"
select select "2025"
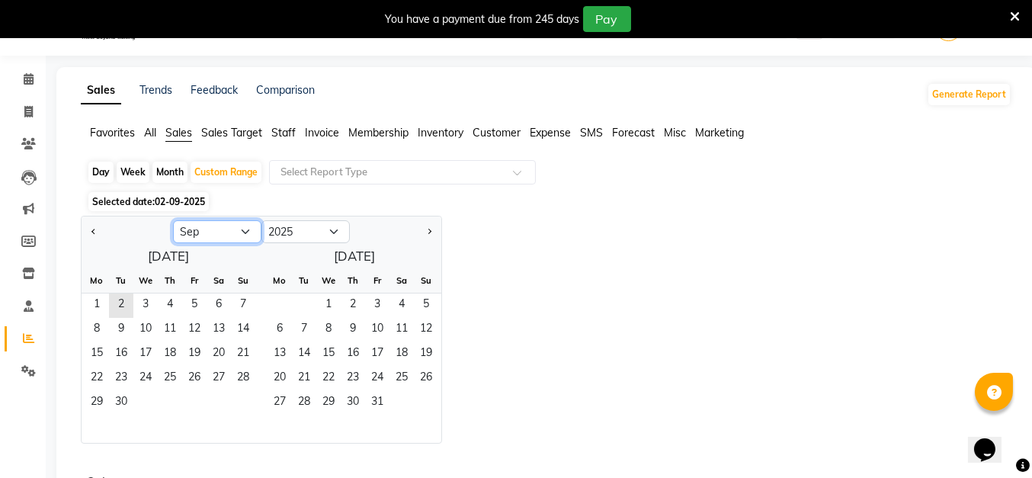
click at [209, 238] on select "Jan Feb Mar Apr May Jun [DATE] Aug Sep Oct Nov Dec" at bounding box center [217, 231] width 88 height 23
select select "8"
click at [173, 220] on select "Jan Feb Mar Apr May Jun [DATE] Aug Sep Oct Nov Dec" at bounding box center [217, 231] width 88 height 23
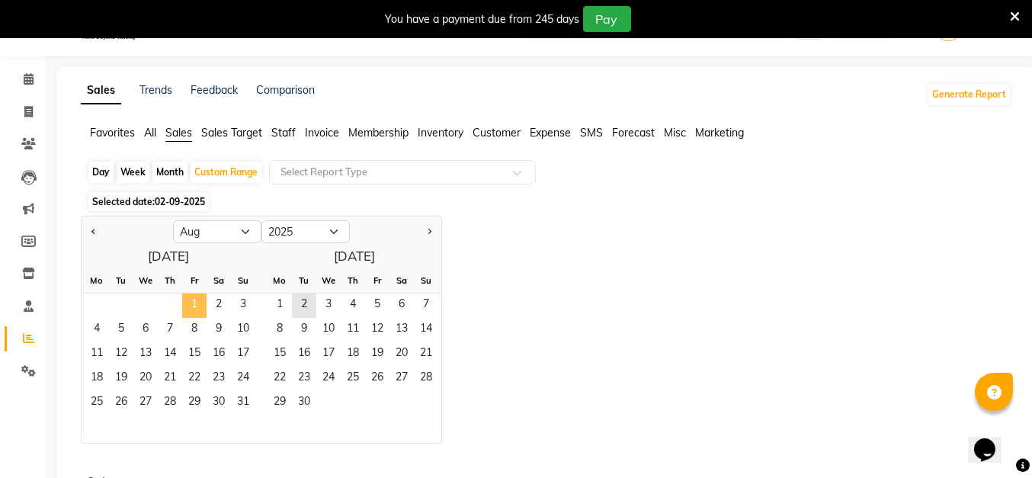
click at [193, 298] on span "1" at bounding box center [194, 305] width 24 height 24
click at [247, 404] on span "31" at bounding box center [243, 403] width 24 height 24
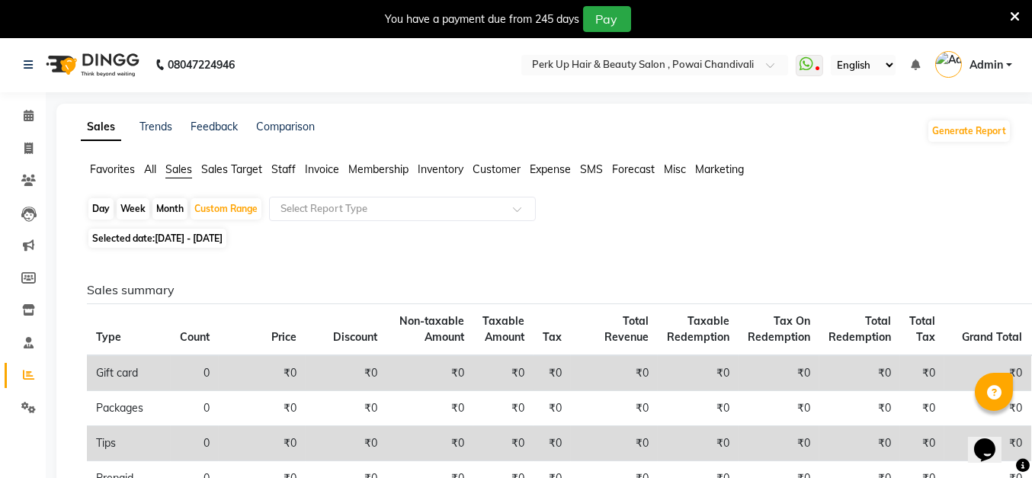
click at [290, 168] on span "Staff" at bounding box center [283, 169] width 24 height 14
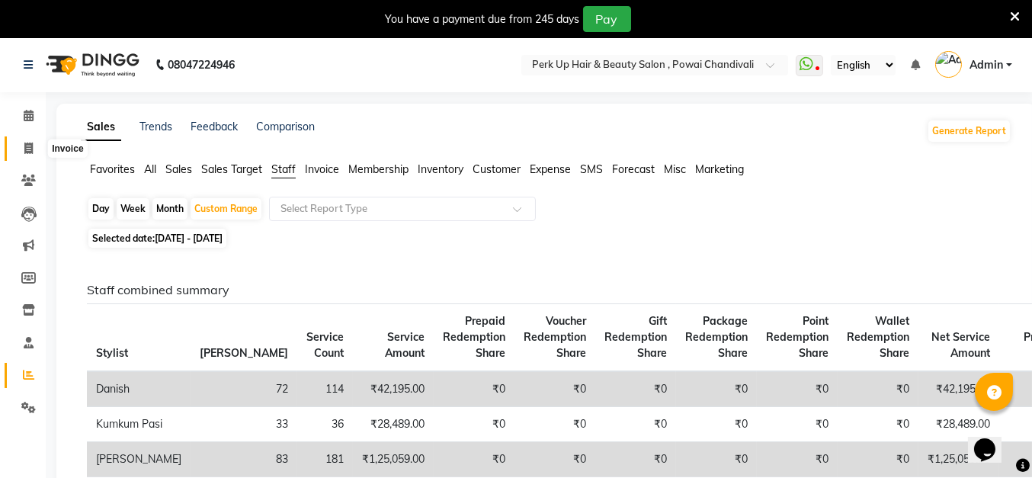
click at [29, 143] on icon at bounding box center [28, 148] width 8 height 11
select select "service"
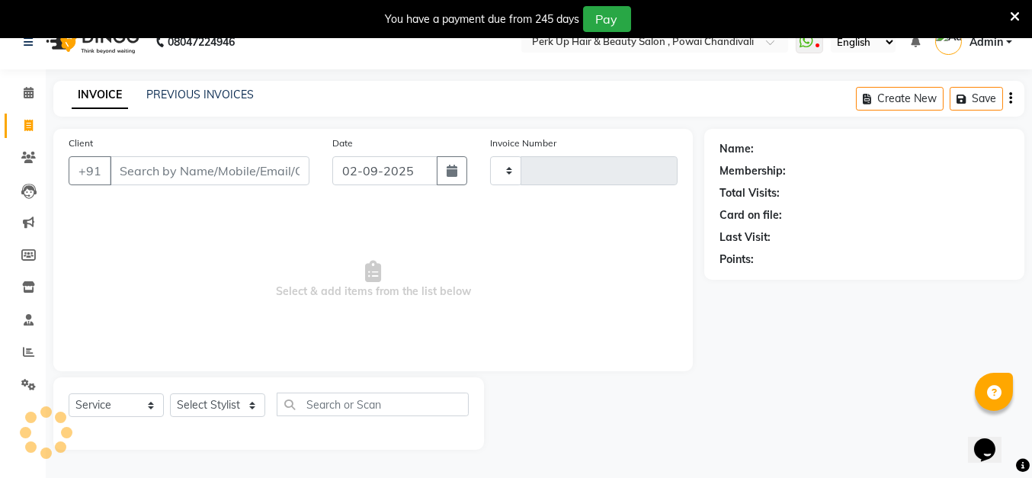
type input "1598"
select select "5131"
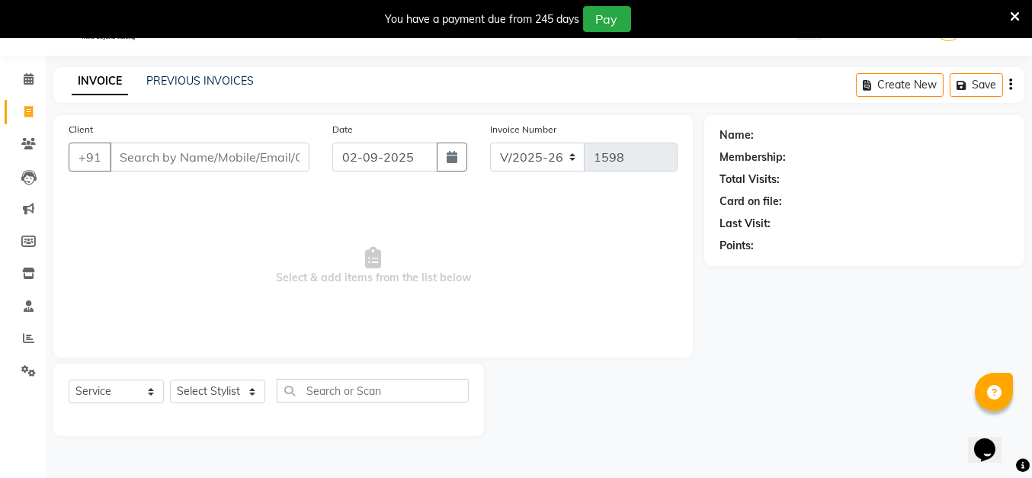
click at [234, 88] on div "INVOICE PREVIOUS INVOICES" at bounding box center [162, 82] width 219 height 18
click at [229, 80] on link "PREVIOUS INVOICES" at bounding box center [199, 81] width 107 height 14
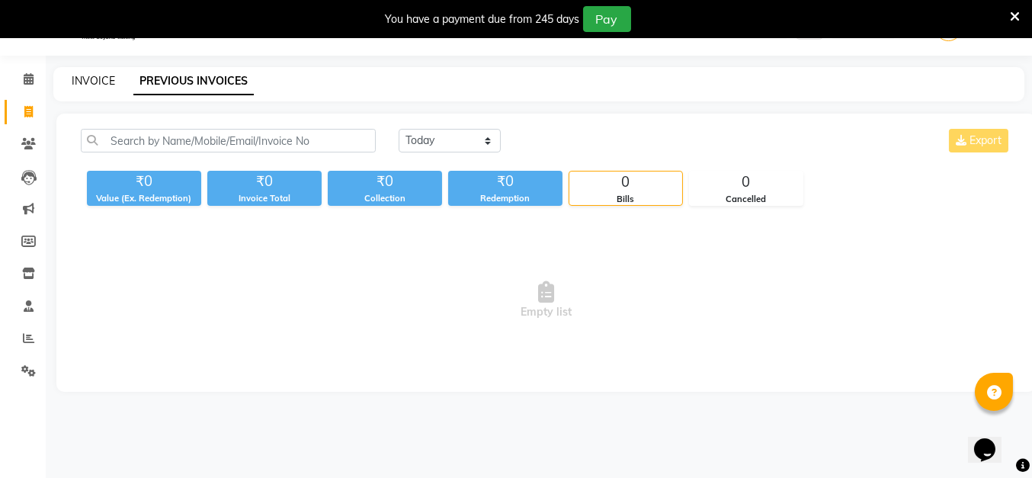
click at [107, 79] on link "INVOICE" at bounding box center [93, 81] width 43 height 14
select select "5131"
select select "service"
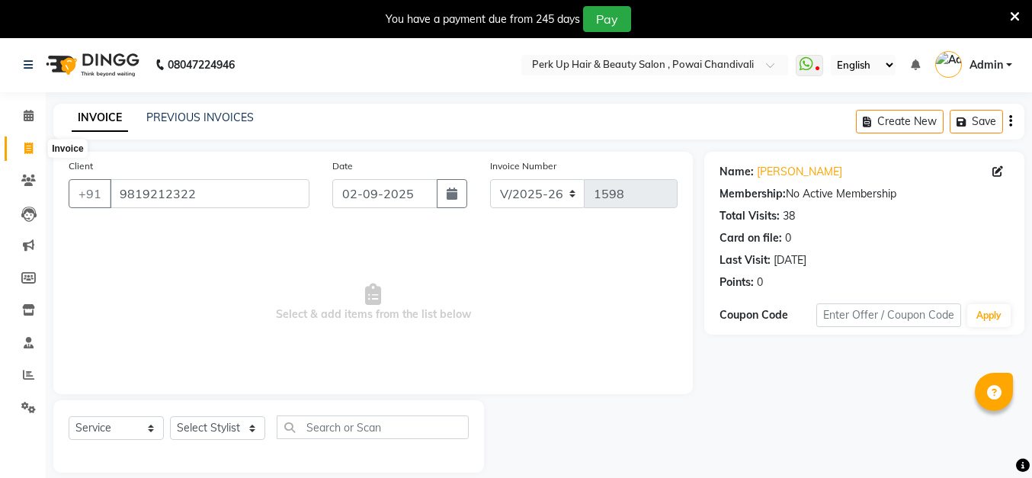
select select "5131"
select select "service"
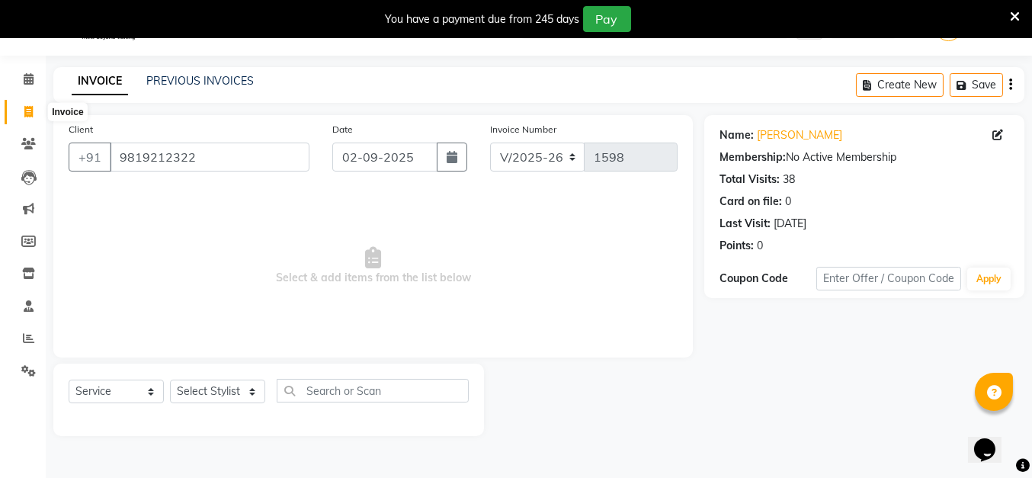
click at [31, 111] on icon at bounding box center [28, 111] width 8 height 11
select select "service"
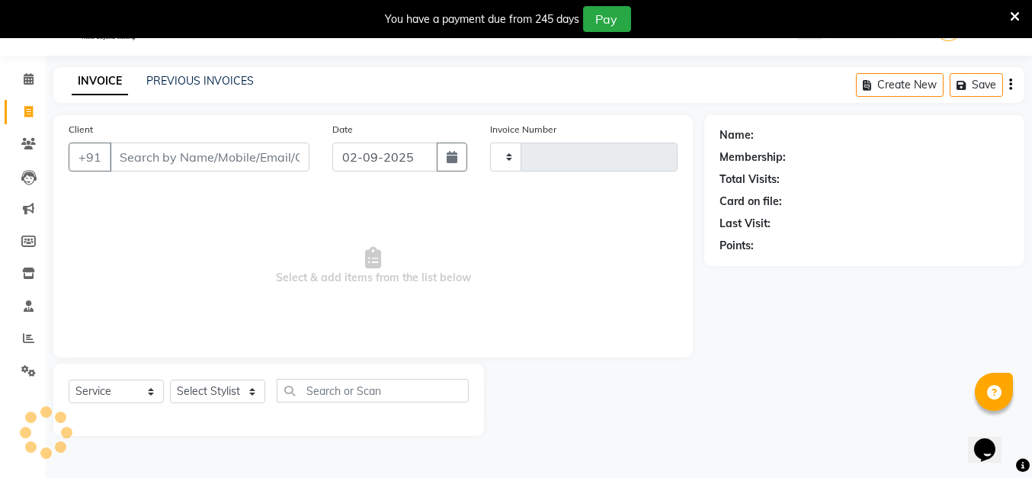
type input "1598"
select select "5131"
click at [231, 79] on link "PREVIOUS INVOICES" at bounding box center [199, 81] width 107 height 14
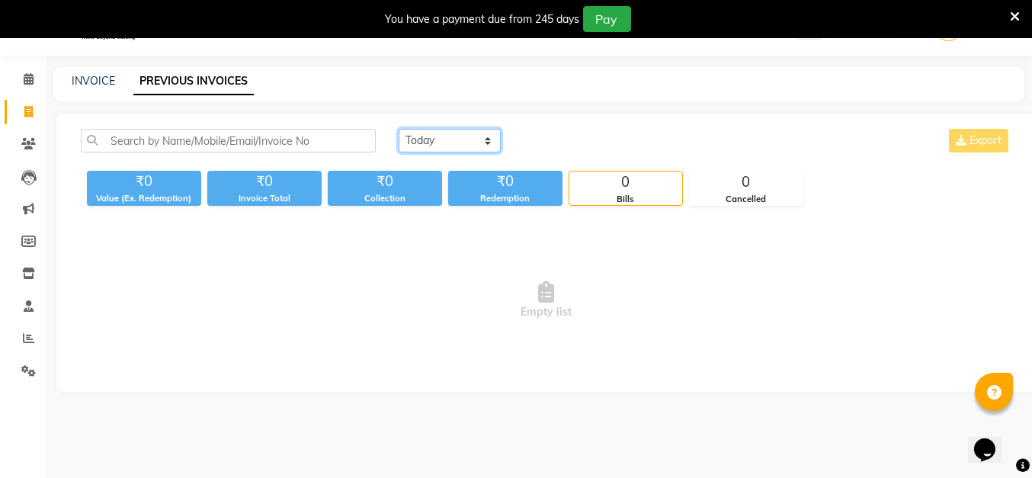
click at [468, 141] on select "[DATE] [DATE] Custom Range" at bounding box center [450, 141] width 102 height 24
select select "range"
click at [399, 129] on select "[DATE] [DATE] Custom Range" at bounding box center [450, 141] width 102 height 24
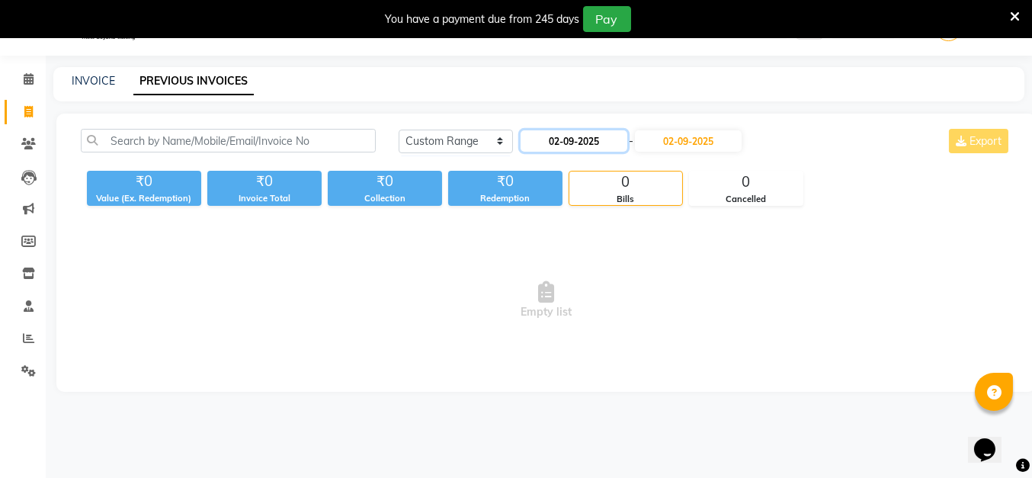
click at [556, 146] on input "02-09-2025" at bounding box center [574, 140] width 107 height 21
select select "9"
select select "2025"
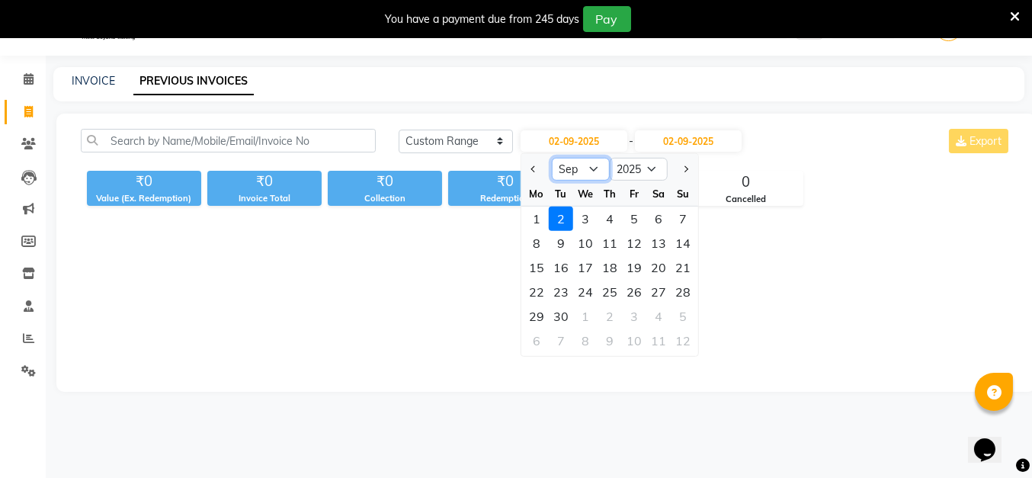
click at [587, 175] on select "Jan Feb Mar Apr May Jun [DATE] Aug Sep Oct Nov Dec" at bounding box center [581, 169] width 58 height 23
select select "8"
click at [552, 158] on select "Jan Feb Mar Apr May Jun [DATE] Aug Sep Oct Nov Dec" at bounding box center [581, 169] width 58 height 23
click at [579, 216] on div "30" at bounding box center [585, 219] width 24 height 24
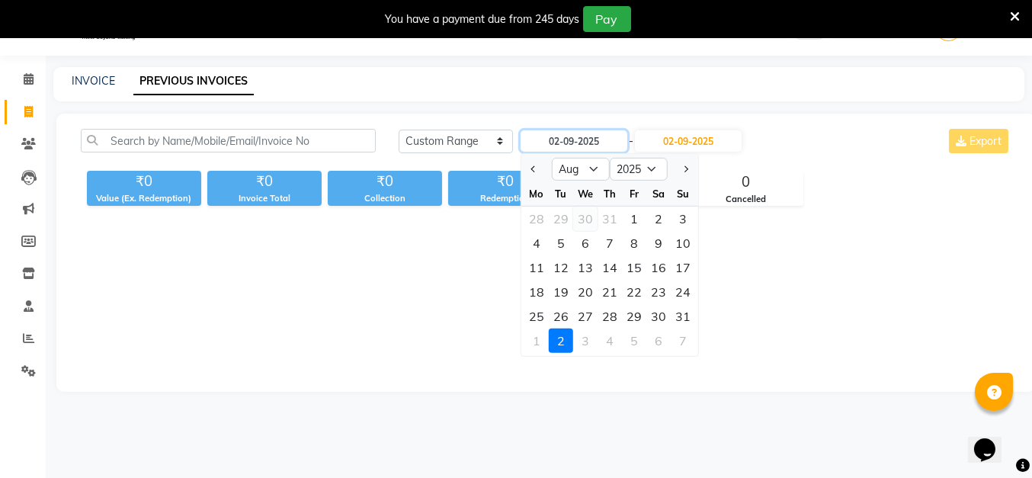
type input "[DATE]"
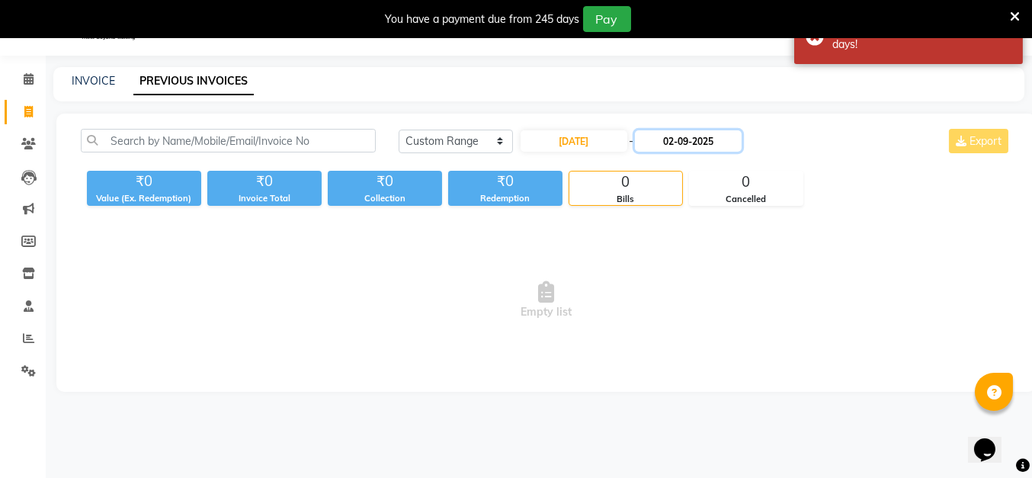
click at [679, 143] on input "02-09-2025" at bounding box center [688, 140] width 107 height 21
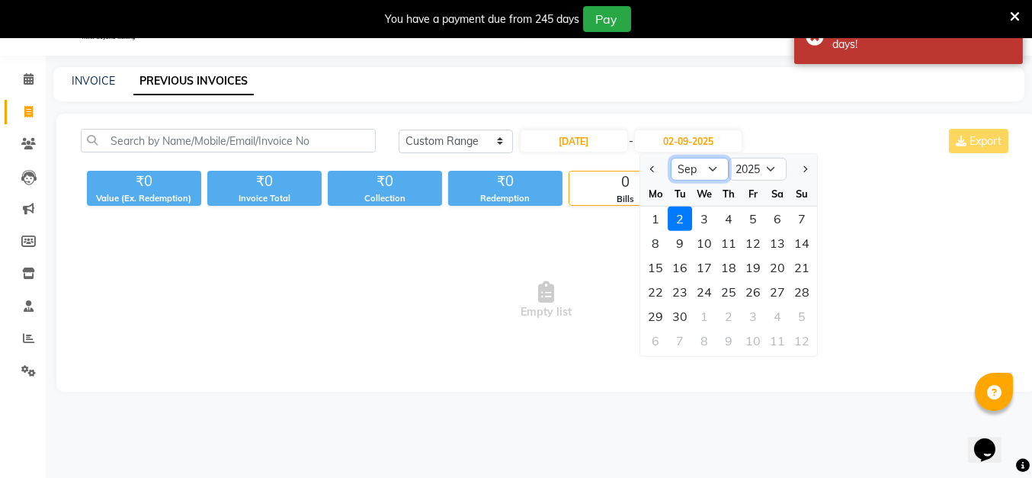
click at [705, 172] on select "[DATE] Aug Sep Oct Nov Dec" at bounding box center [700, 169] width 58 height 23
select select "8"
click at [671, 158] on select "[DATE] Aug Sep Oct Nov Dec" at bounding box center [700, 169] width 58 height 23
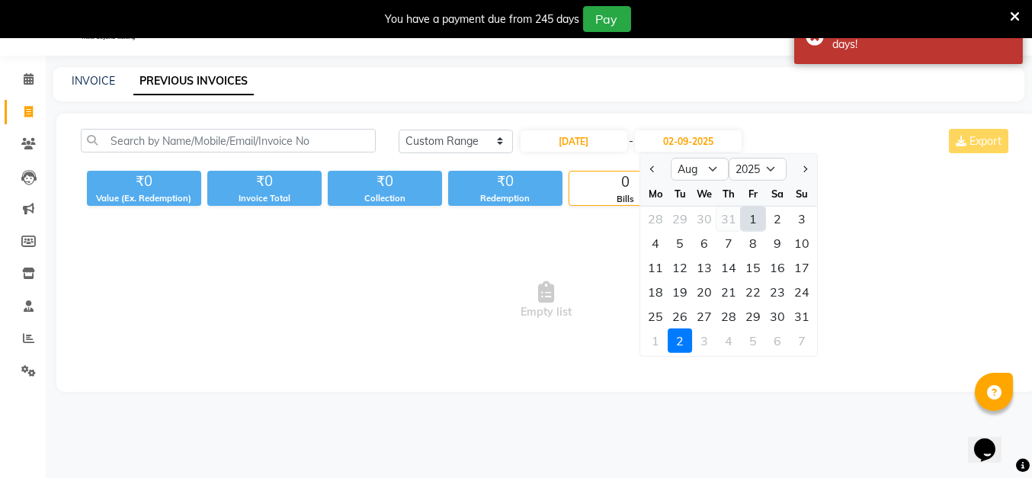
click at [727, 216] on div "31" at bounding box center [728, 219] width 24 height 24
type input "[DATE]"
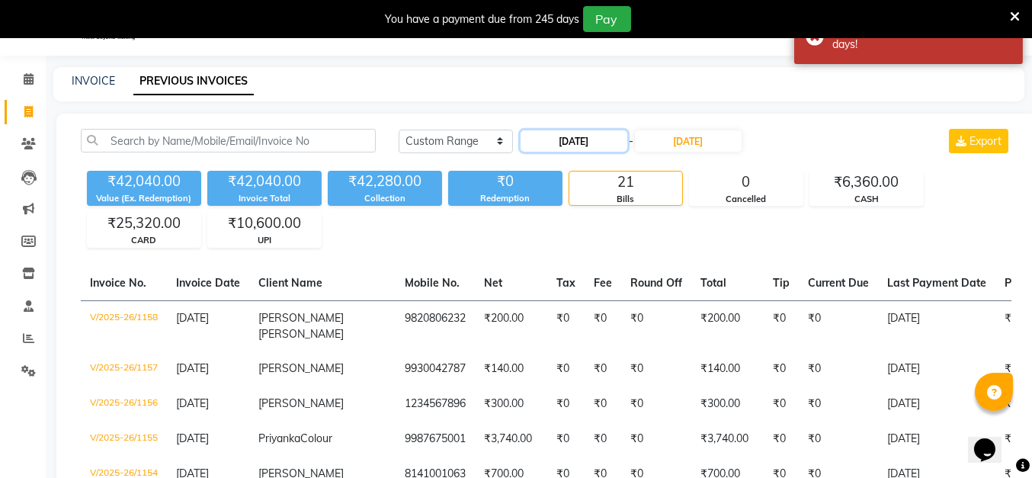
click at [573, 136] on input "[DATE]" at bounding box center [574, 140] width 107 height 21
select select "7"
select select "2025"
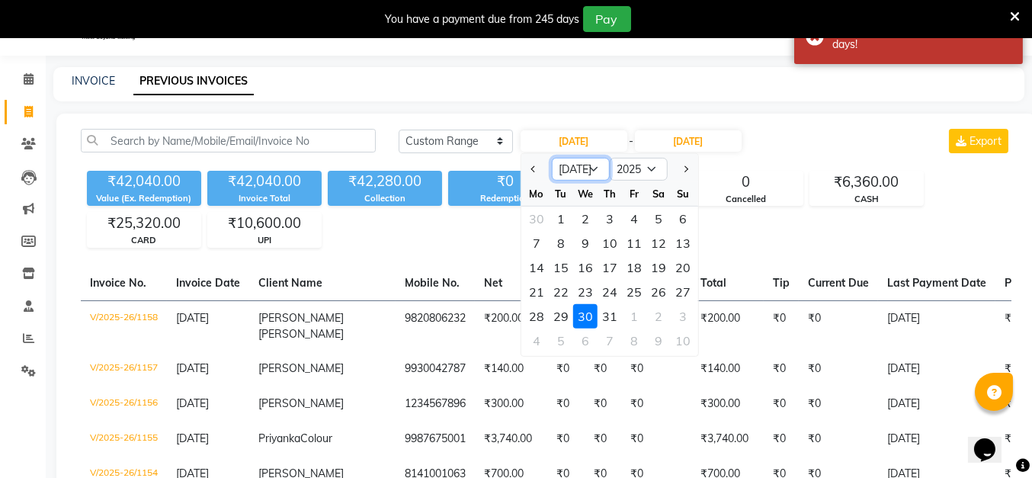
click at [585, 166] on select "Jan Feb Mar Apr May Jun [DATE] Aug Sep Oct Nov Dec" at bounding box center [581, 169] width 58 height 23
select select "8"
click at [552, 158] on select "Jan Feb Mar Apr May Jun [DATE] Aug Sep Oct Nov Dec" at bounding box center [581, 169] width 58 height 23
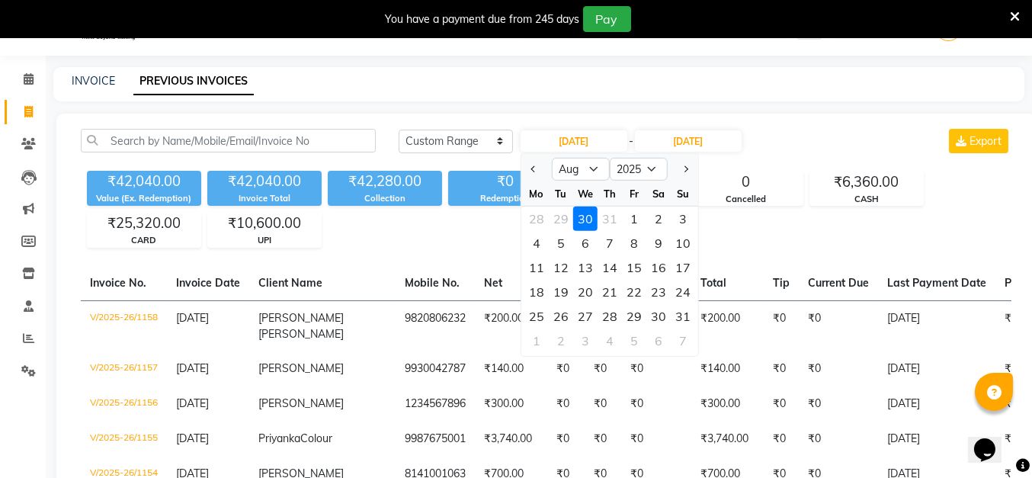
click at [586, 218] on div "30" at bounding box center [585, 219] width 24 height 24
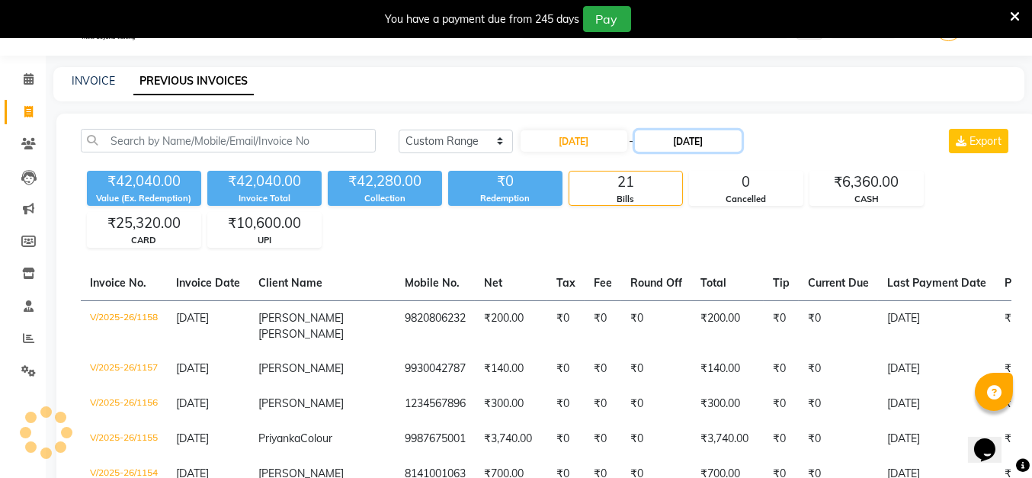
click at [696, 143] on input "[DATE]" at bounding box center [688, 140] width 107 height 21
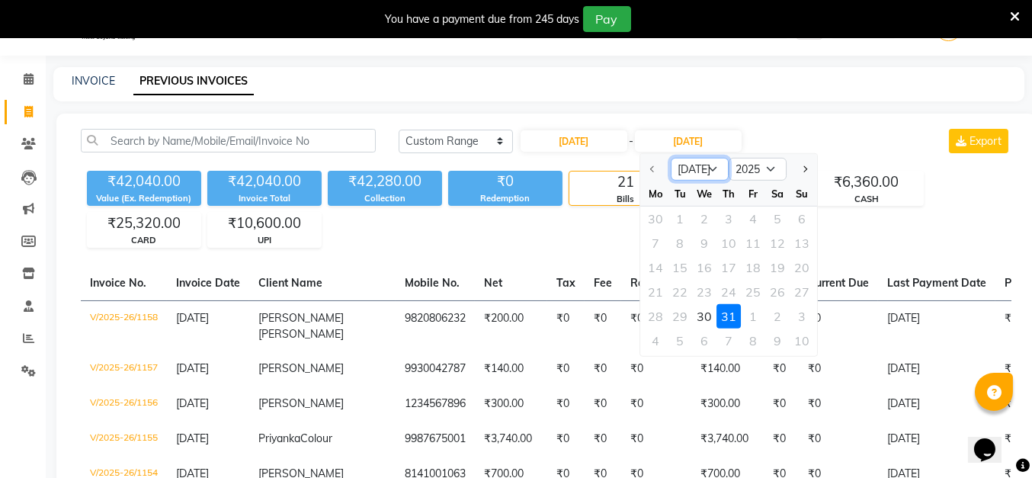
click at [710, 168] on select "[DATE] Aug Sep Oct Nov Dec" at bounding box center [700, 169] width 58 height 23
select select "8"
click at [671, 158] on select "[DATE] Aug Sep Oct Nov Dec" at bounding box center [700, 169] width 58 height 23
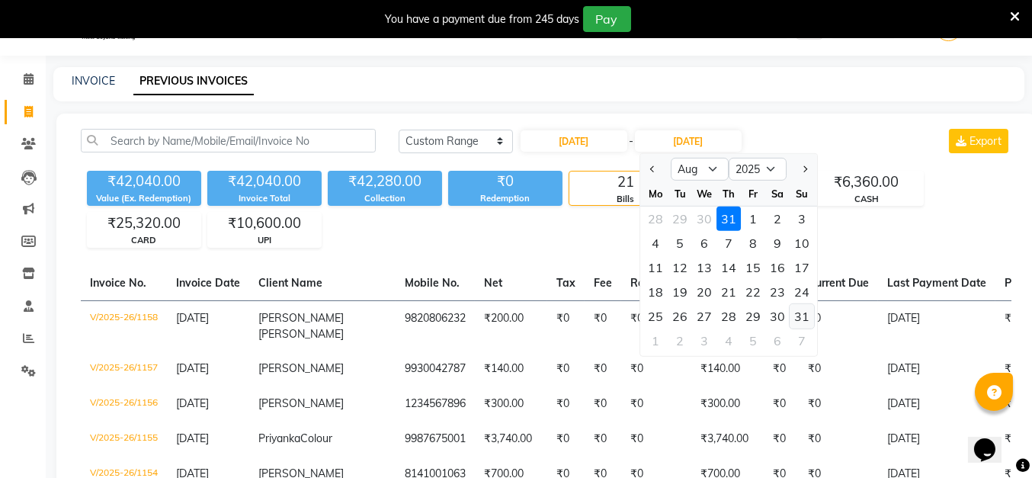
click at [800, 308] on div "31" at bounding box center [802, 316] width 24 height 24
type input "[DATE]"
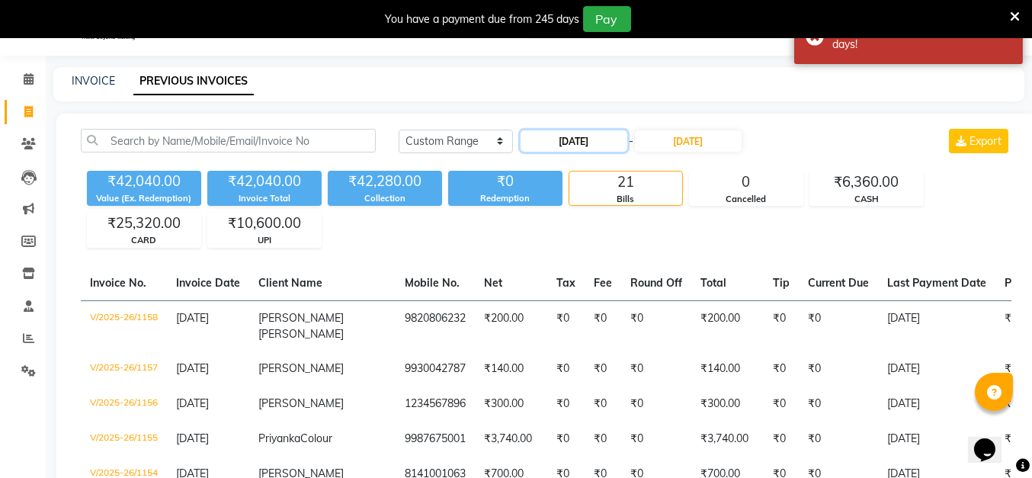
click at [555, 134] on input "[DATE]" at bounding box center [574, 140] width 107 height 21
select select "7"
select select "2025"
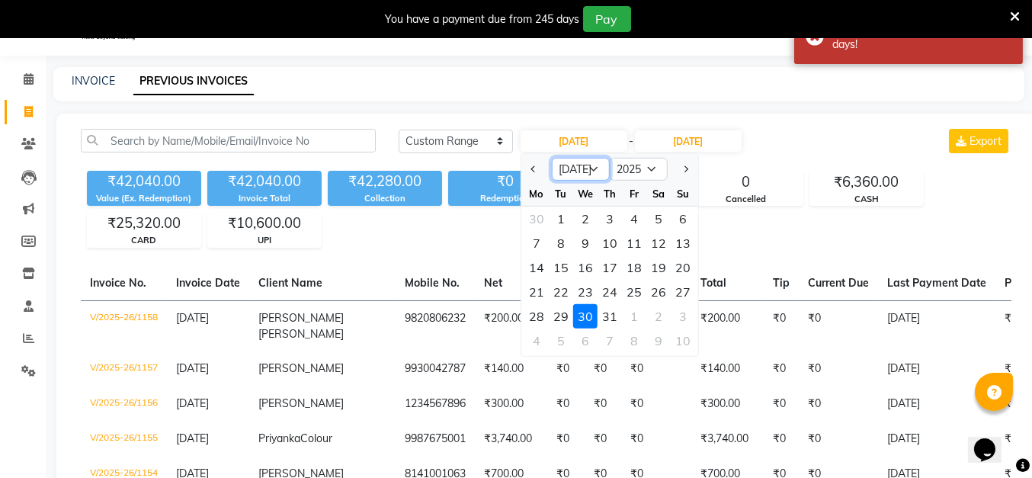
click at [594, 171] on select "Jan Feb Mar Apr May Jun [DATE] Aug Sep Oct Nov Dec" at bounding box center [581, 169] width 58 height 23
select select "8"
click at [552, 158] on select "Jan Feb Mar Apr May Jun [DATE] Aug Sep Oct Nov Dec" at bounding box center [581, 169] width 58 height 23
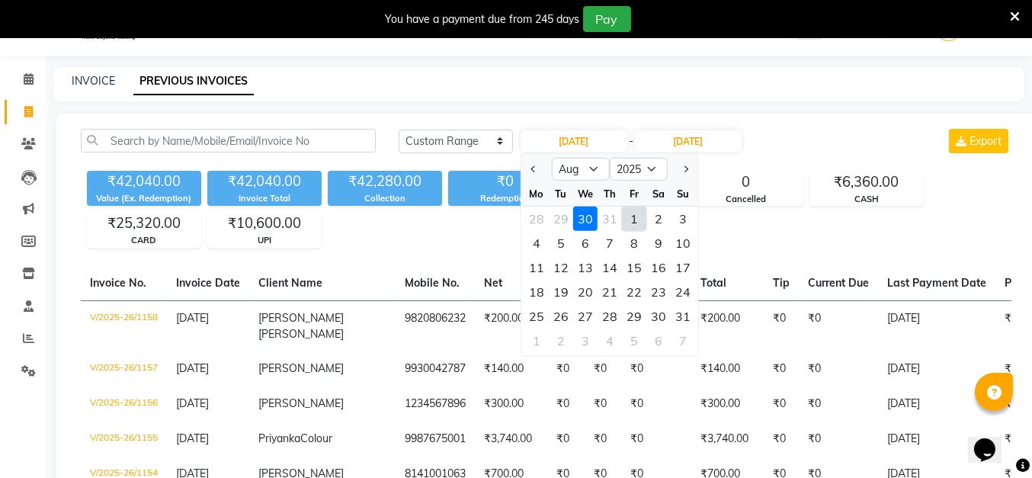
click at [588, 220] on div "30" at bounding box center [585, 219] width 24 height 24
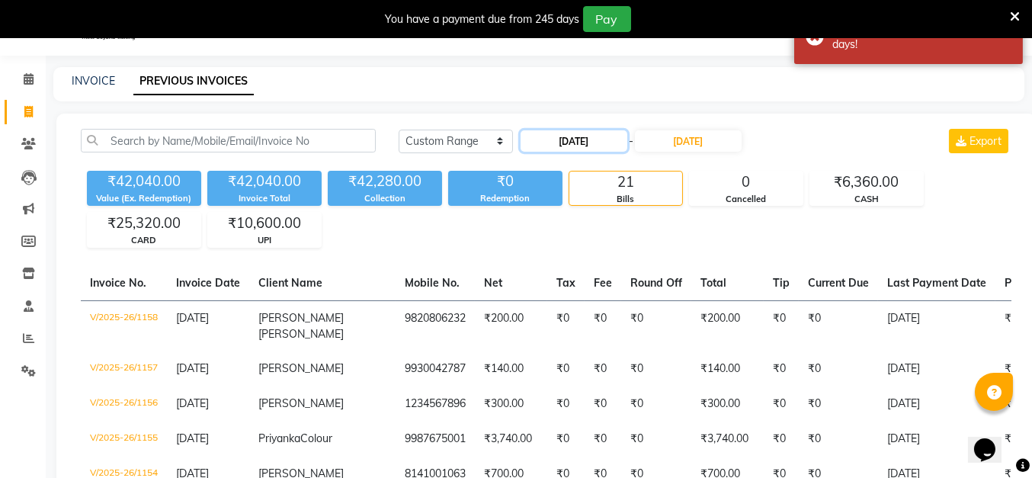
click at [572, 143] on input "[DATE]" at bounding box center [574, 140] width 107 height 21
select select "7"
select select "2025"
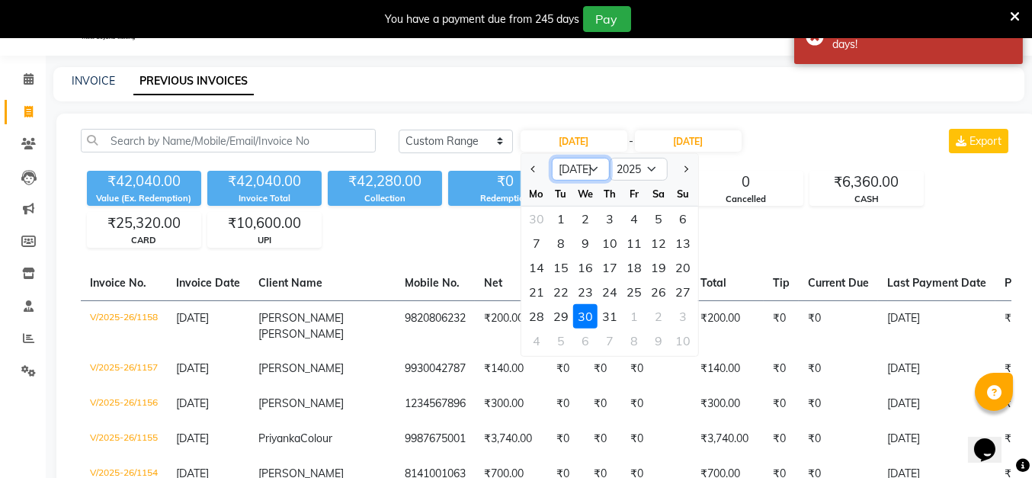
click at [596, 170] on select "Jan Feb Mar Apr May Jun [DATE] Aug Sep Oct Nov Dec" at bounding box center [581, 169] width 58 height 23
select select "8"
click at [552, 158] on select "Jan Feb Mar Apr May Jun [DATE] Aug Sep Oct Nov Dec" at bounding box center [581, 169] width 58 height 23
click at [657, 317] on div "30" at bounding box center [658, 316] width 24 height 24
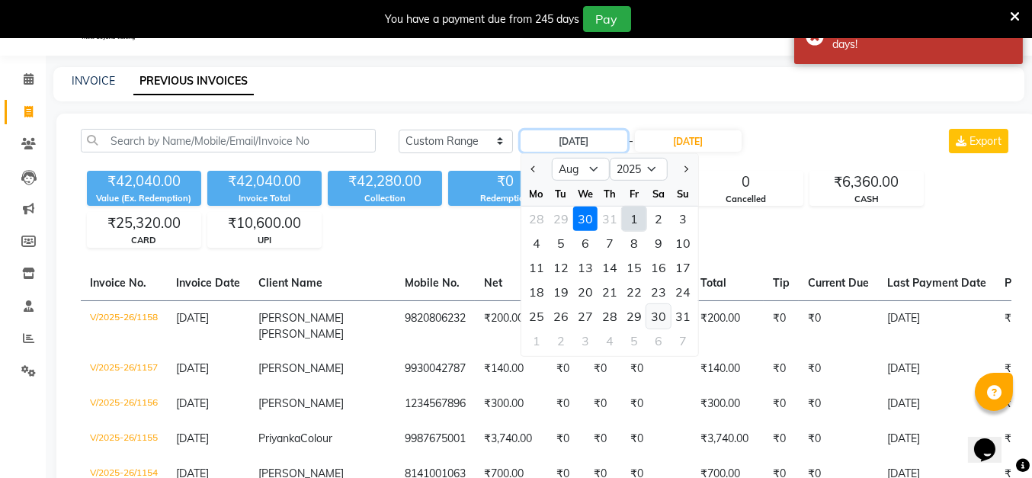
type input "[DATE]"
